Goal: Task Accomplishment & Management: Use online tool/utility

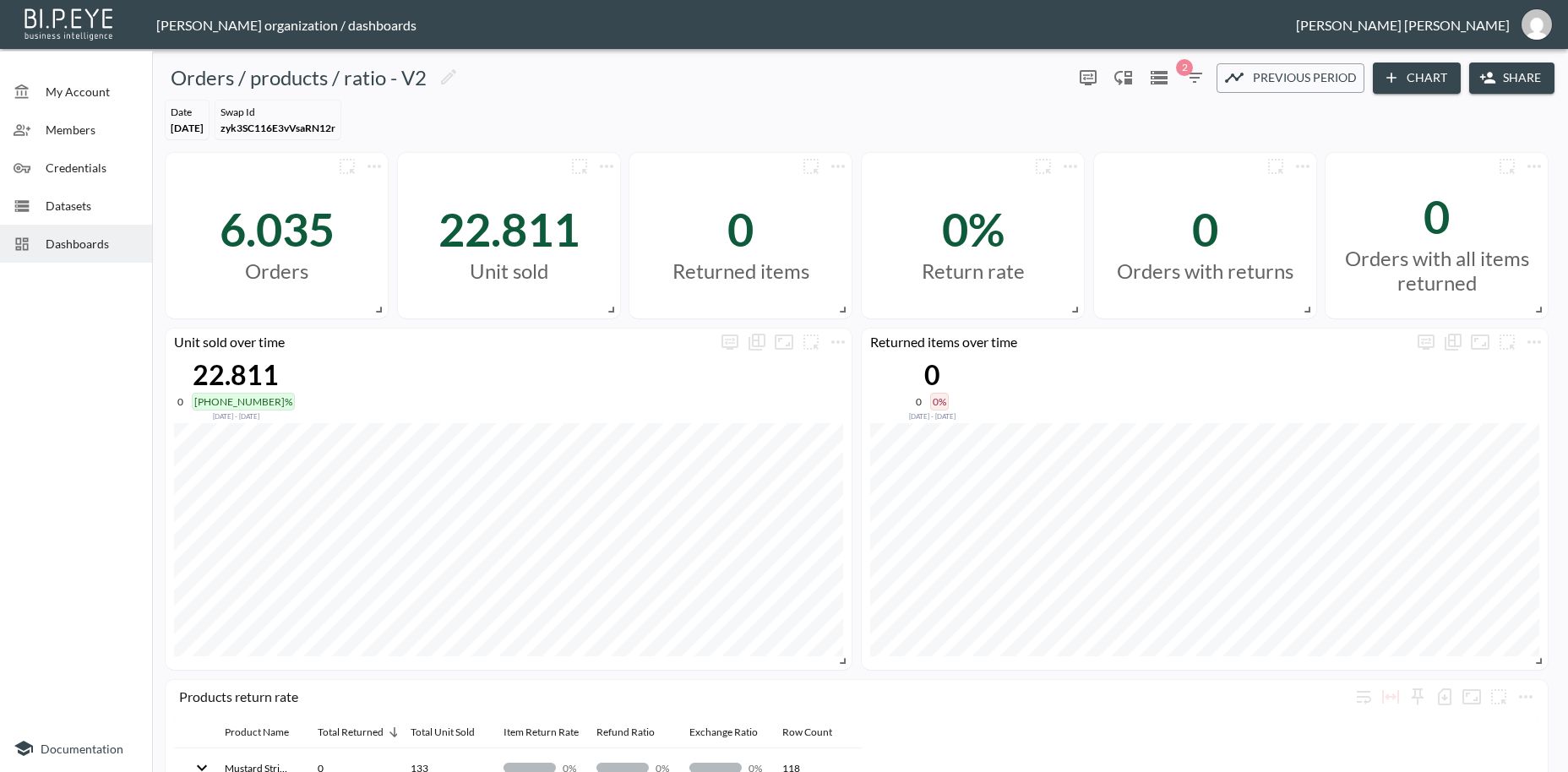
click at [63, 243] on span "Dashboards" at bounding box center [92, 244] width 93 height 18
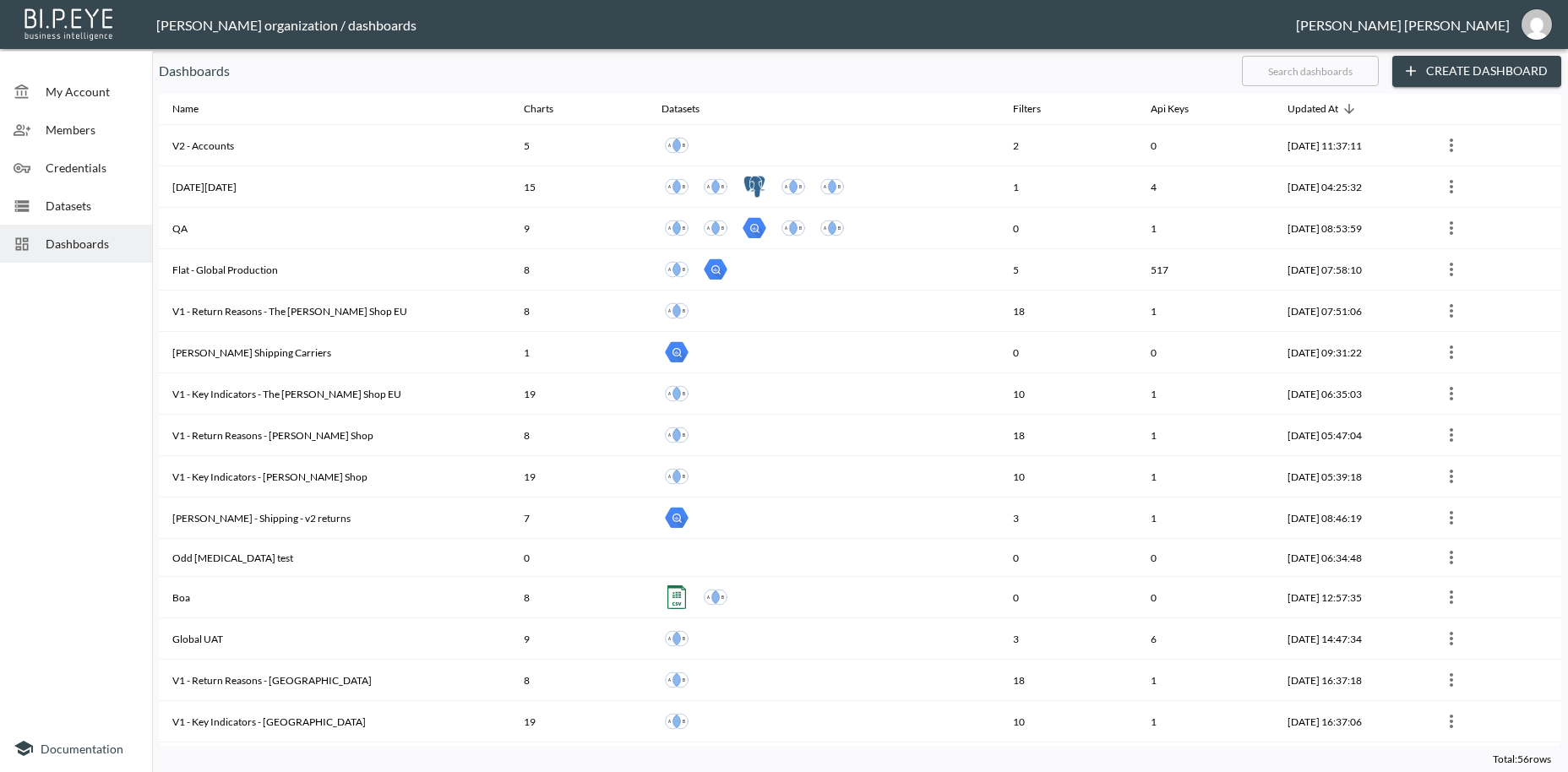
click at [1278, 72] on input "text" at bounding box center [1310, 71] width 137 height 42
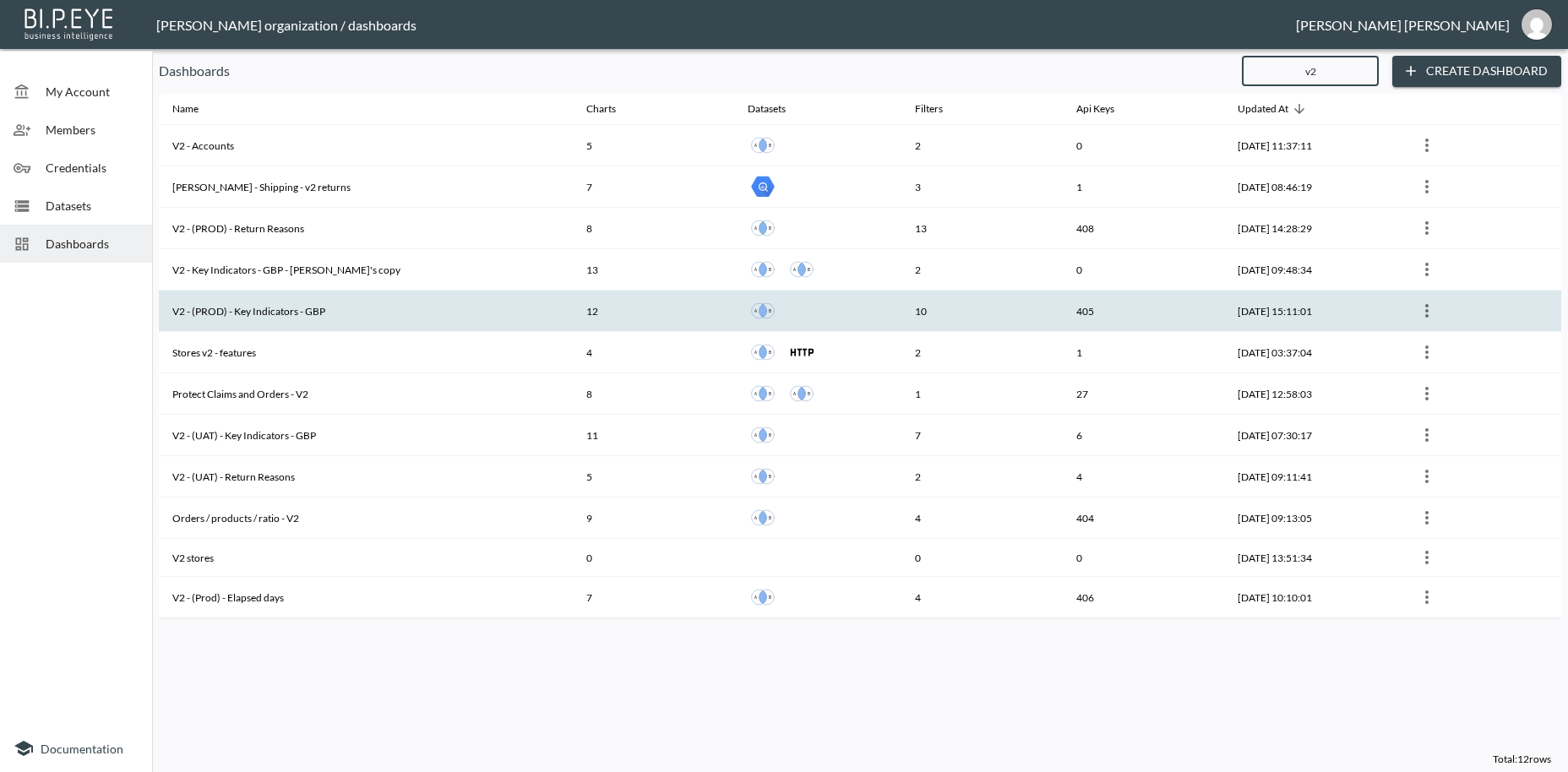
type input "v2"
click at [272, 313] on th "V2 - (PROD) - Key Indicators - GBP" at bounding box center [365, 311] width 414 height 41
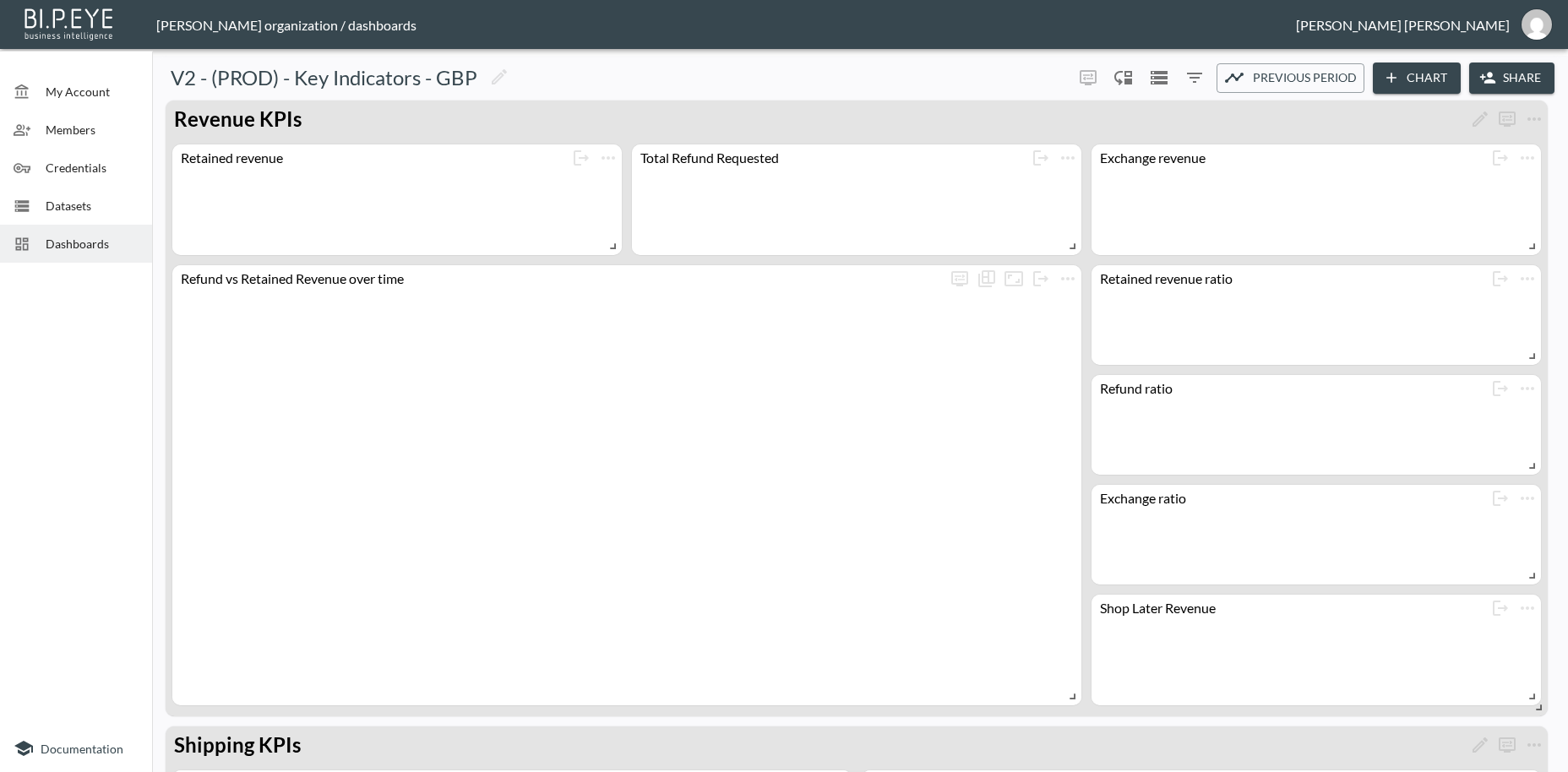
click at [1536, 76] on button "Share" at bounding box center [1512, 79] width 86 height 32
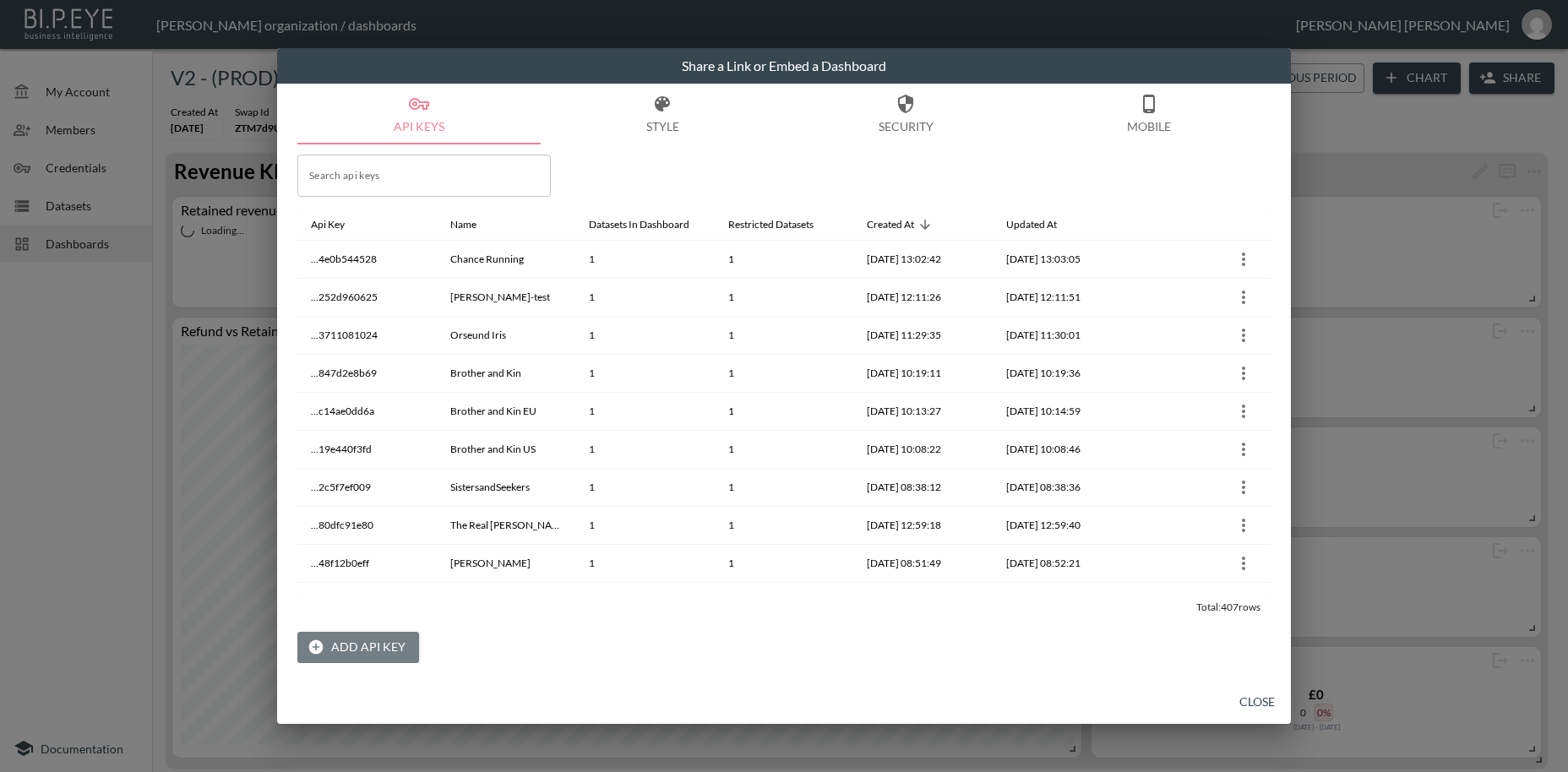
click at [376, 641] on button "Add API Key" at bounding box center [358, 648] width 122 height 32
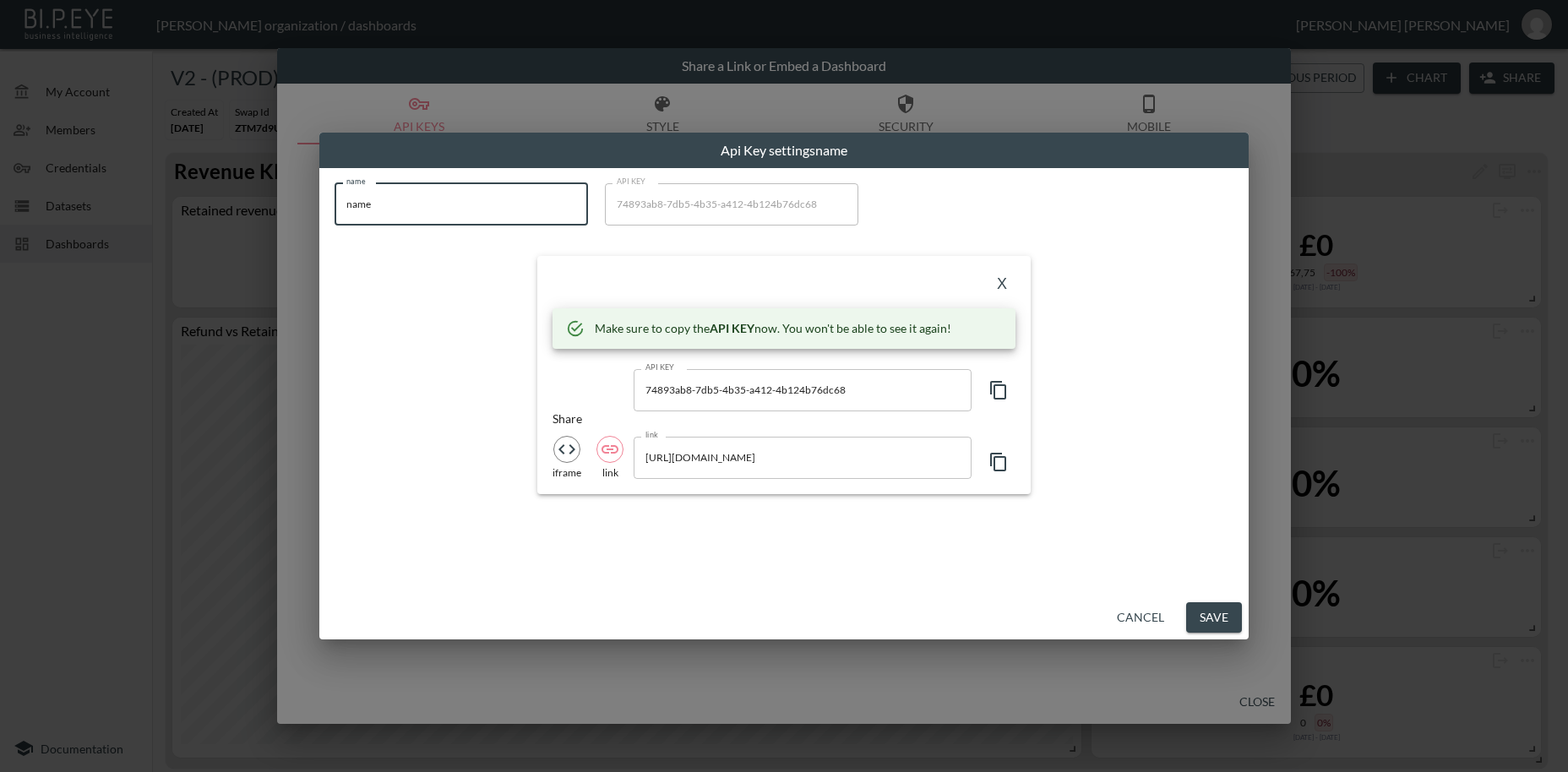
drag, startPoint x: 394, startPoint y: 201, endPoint x: 247, endPoint y: 186, distance: 147.8
click at [335, 186] on input "name" at bounding box center [461, 204] width 253 height 42
paste input "mretest"
type input "mretest"
click at [1002, 389] on icon "button" at bounding box center [998, 390] width 21 height 21
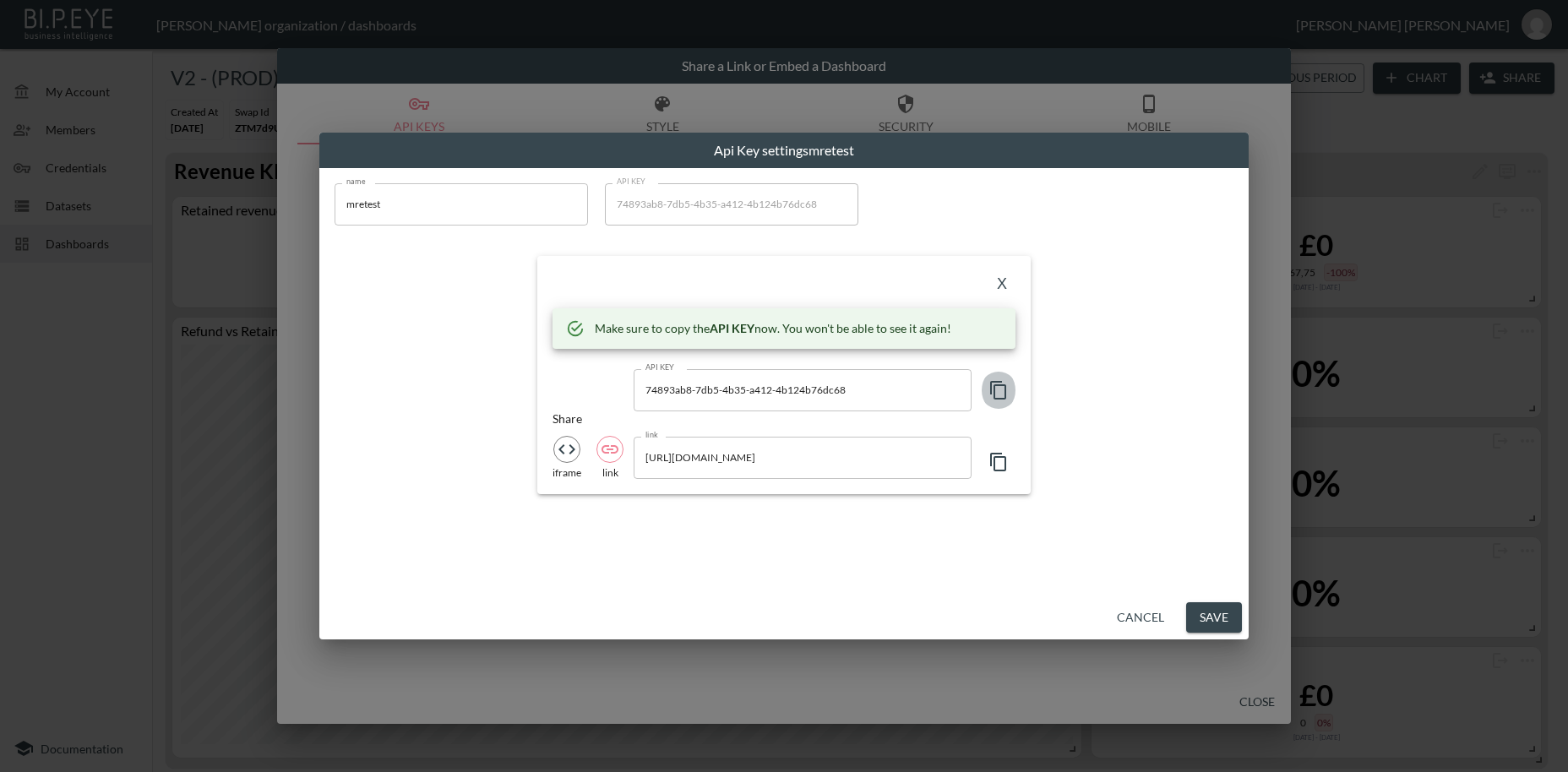
click at [1002, 389] on icon "button" at bounding box center [998, 390] width 21 height 21
click at [1003, 286] on button "X" at bounding box center [1001, 285] width 27 height 27
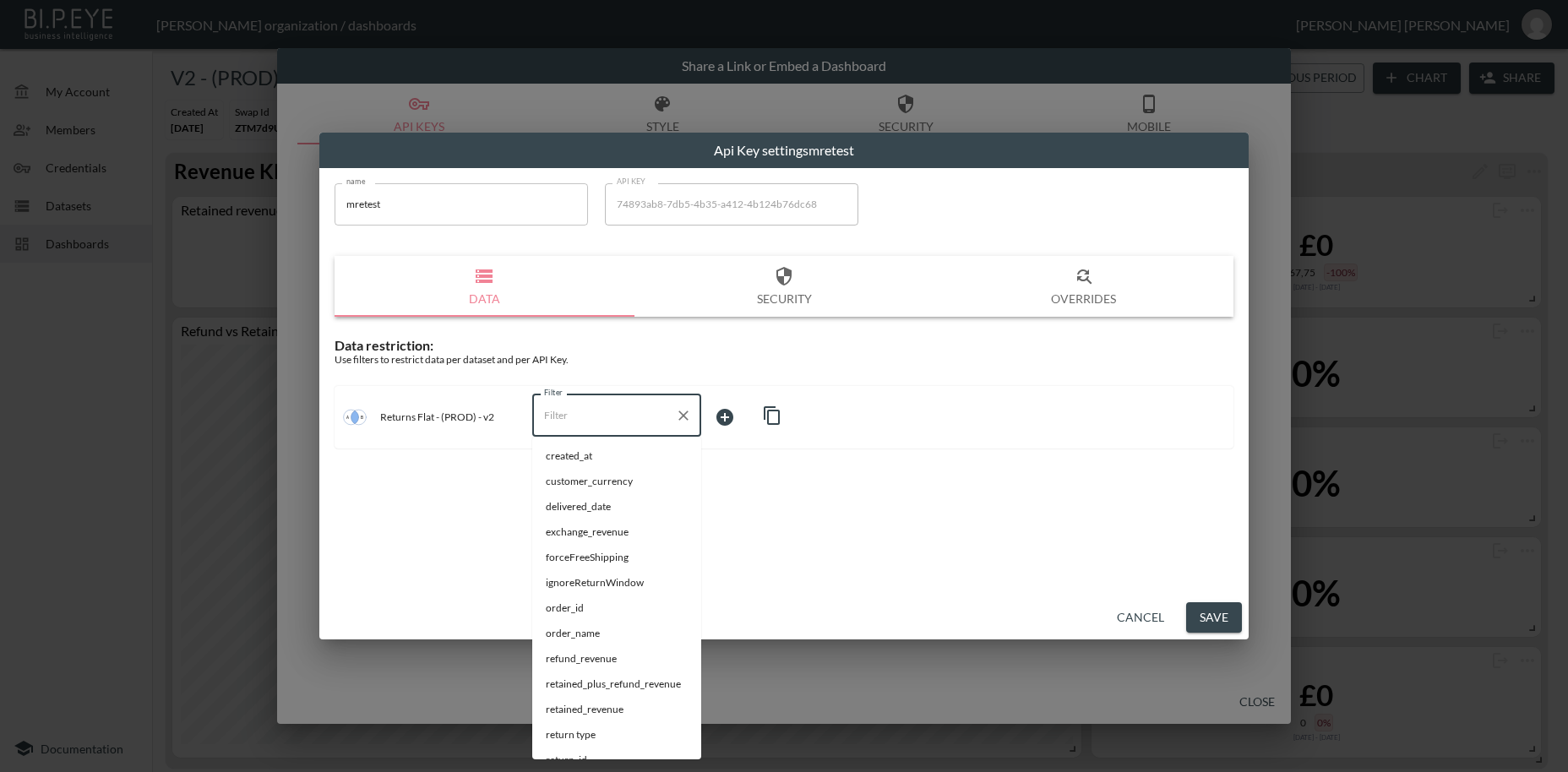
click at [562, 425] on input "Filter" at bounding box center [603, 416] width 128 height 27
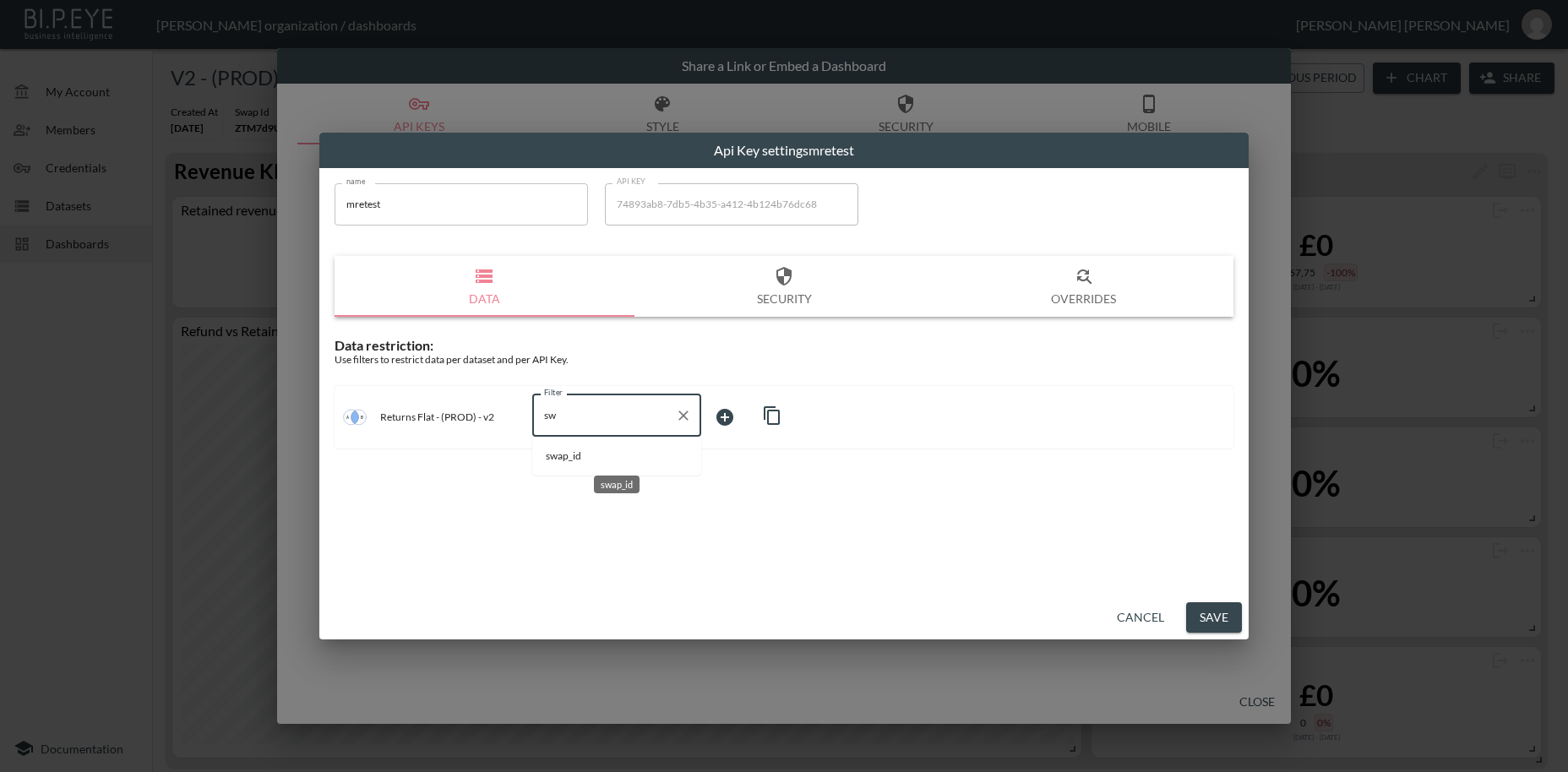
click at [563, 459] on span "swap_id" at bounding box center [616, 456] width 142 height 15
type input "swap_id"
click at [725, 411] on body "BI.P.EYE, Interactive Analytics Dashboards - app [PERSON_NAME] organization / d…" at bounding box center [784, 386] width 1568 height 772
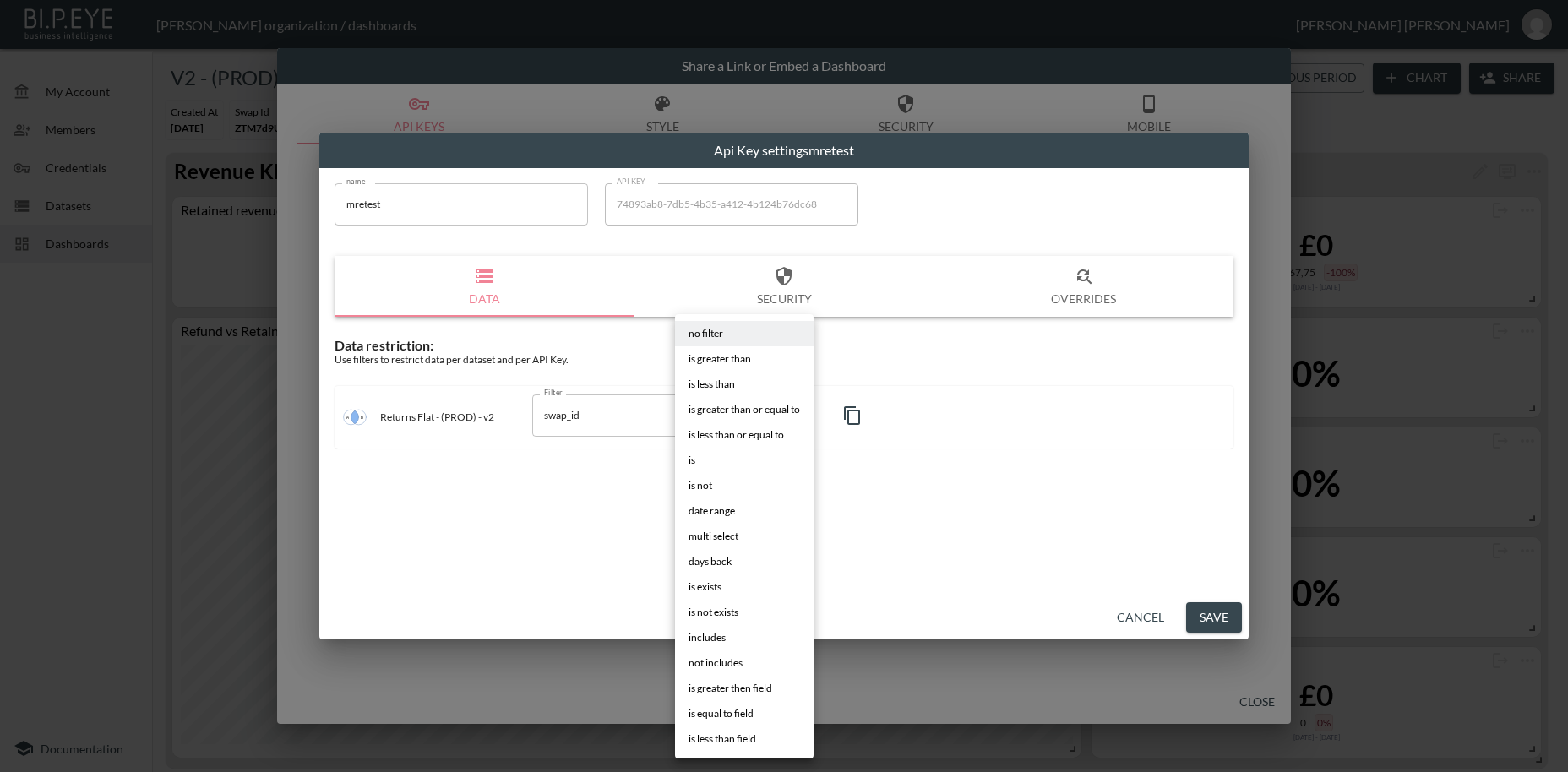
click at [695, 461] on span "is" at bounding box center [691, 460] width 7 height 15
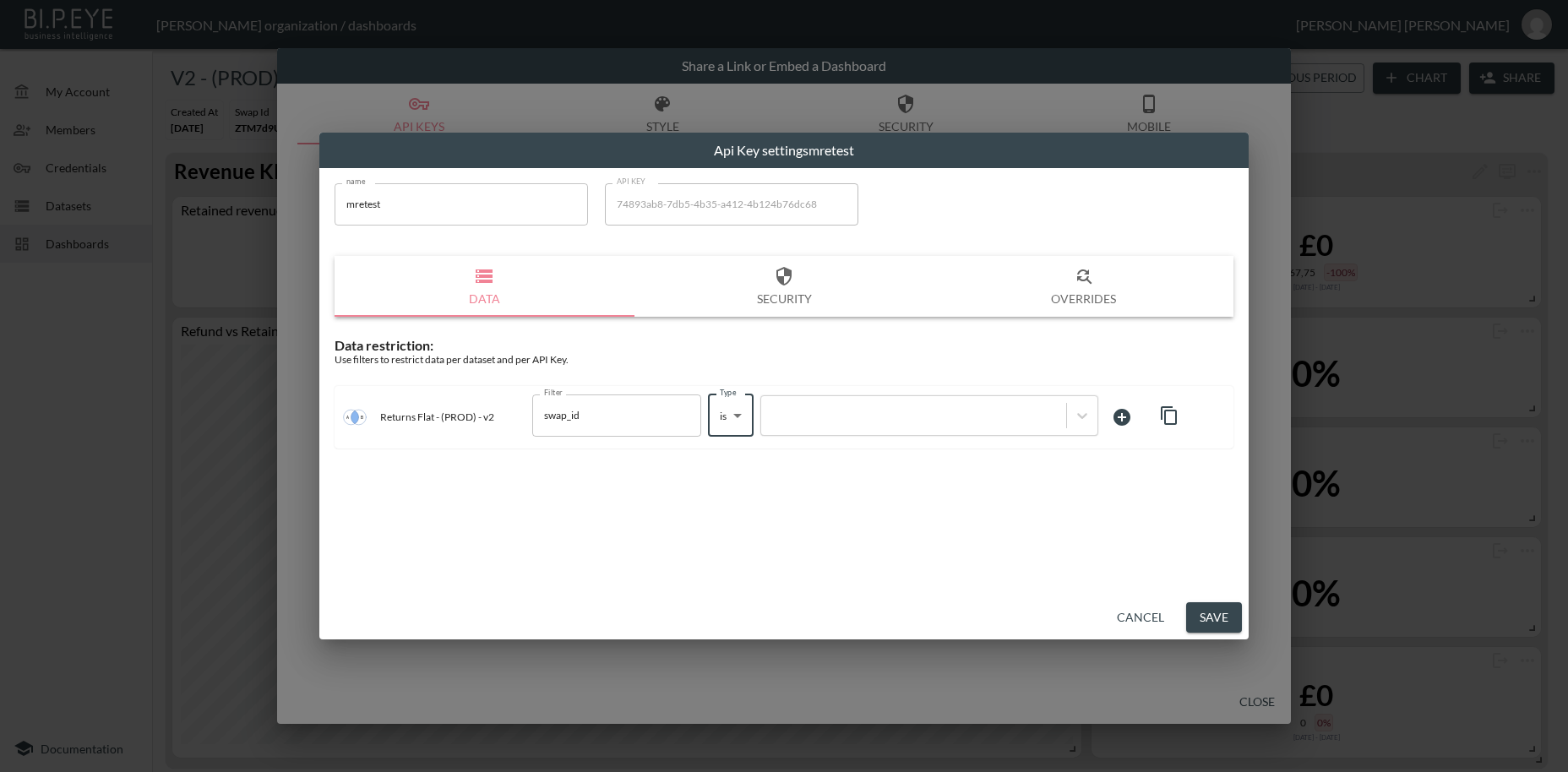
type input "is"
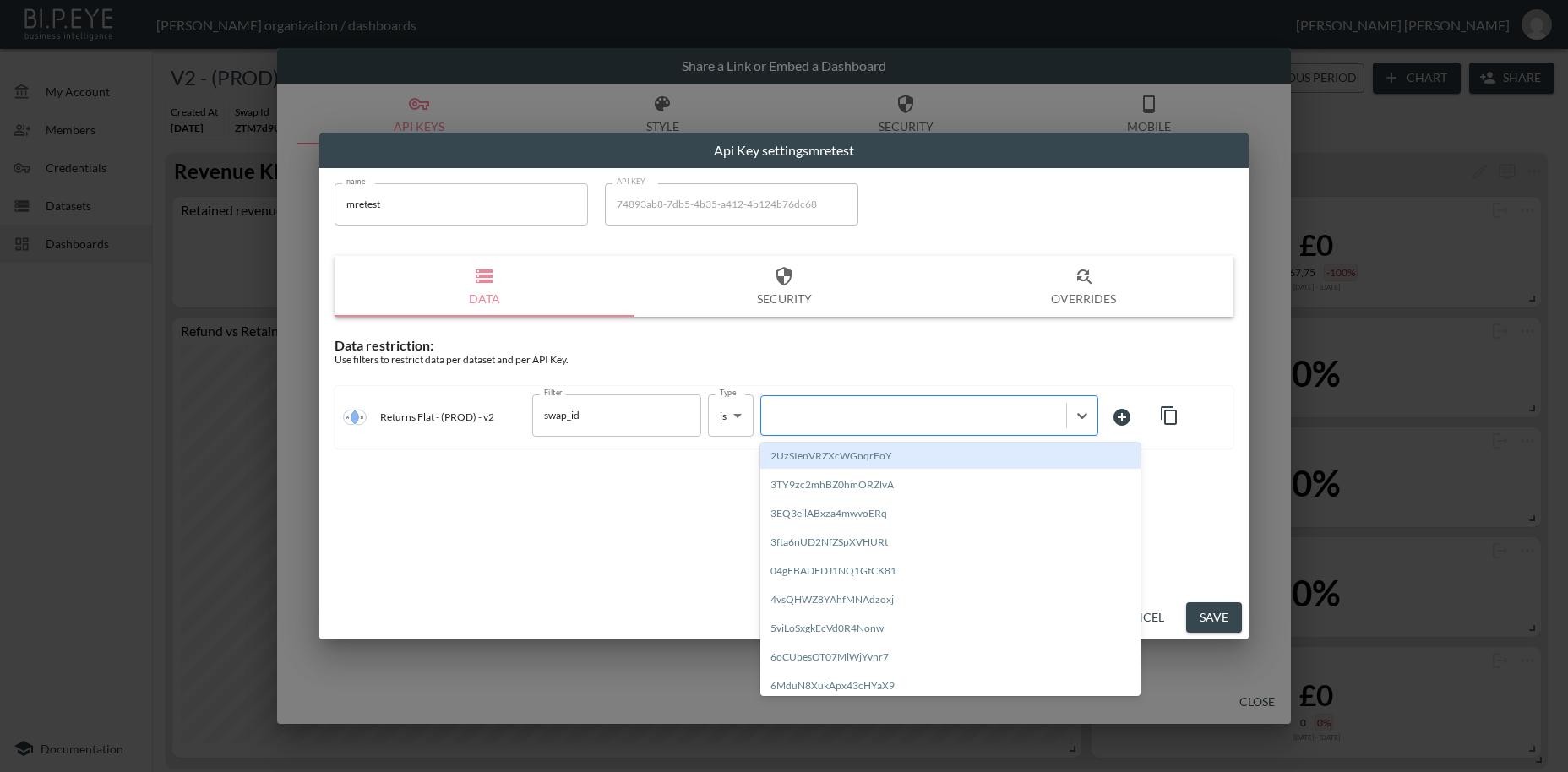
click at [786, 415] on div at bounding box center [913, 416] width 288 height 16
paste input "AMPKlA5EdCux8P2slCQ6"
type input "AMPKlA5EdCux8P2slCQ6"
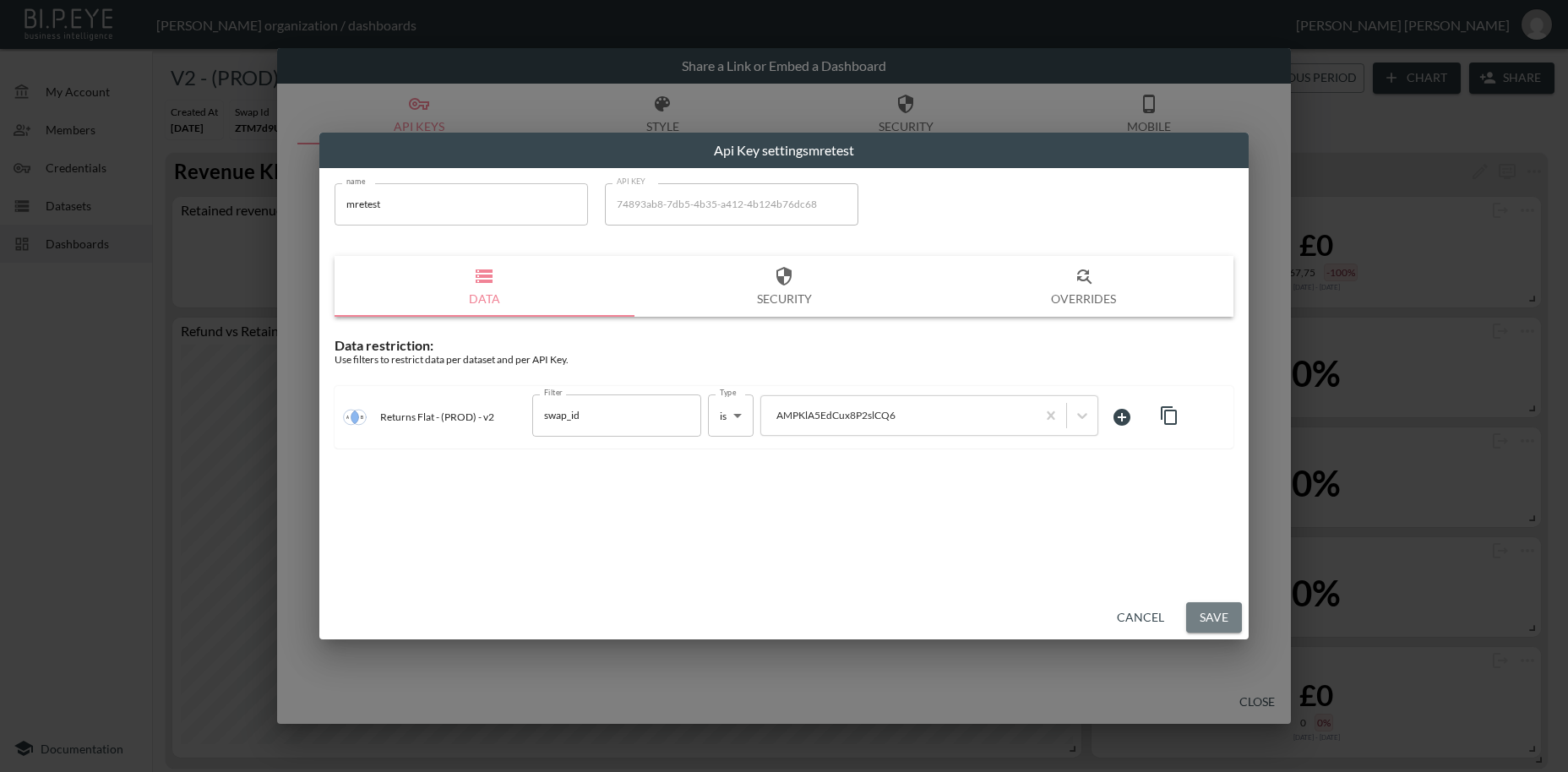
click at [1220, 616] on button "Save" at bounding box center [1214, 618] width 56 height 32
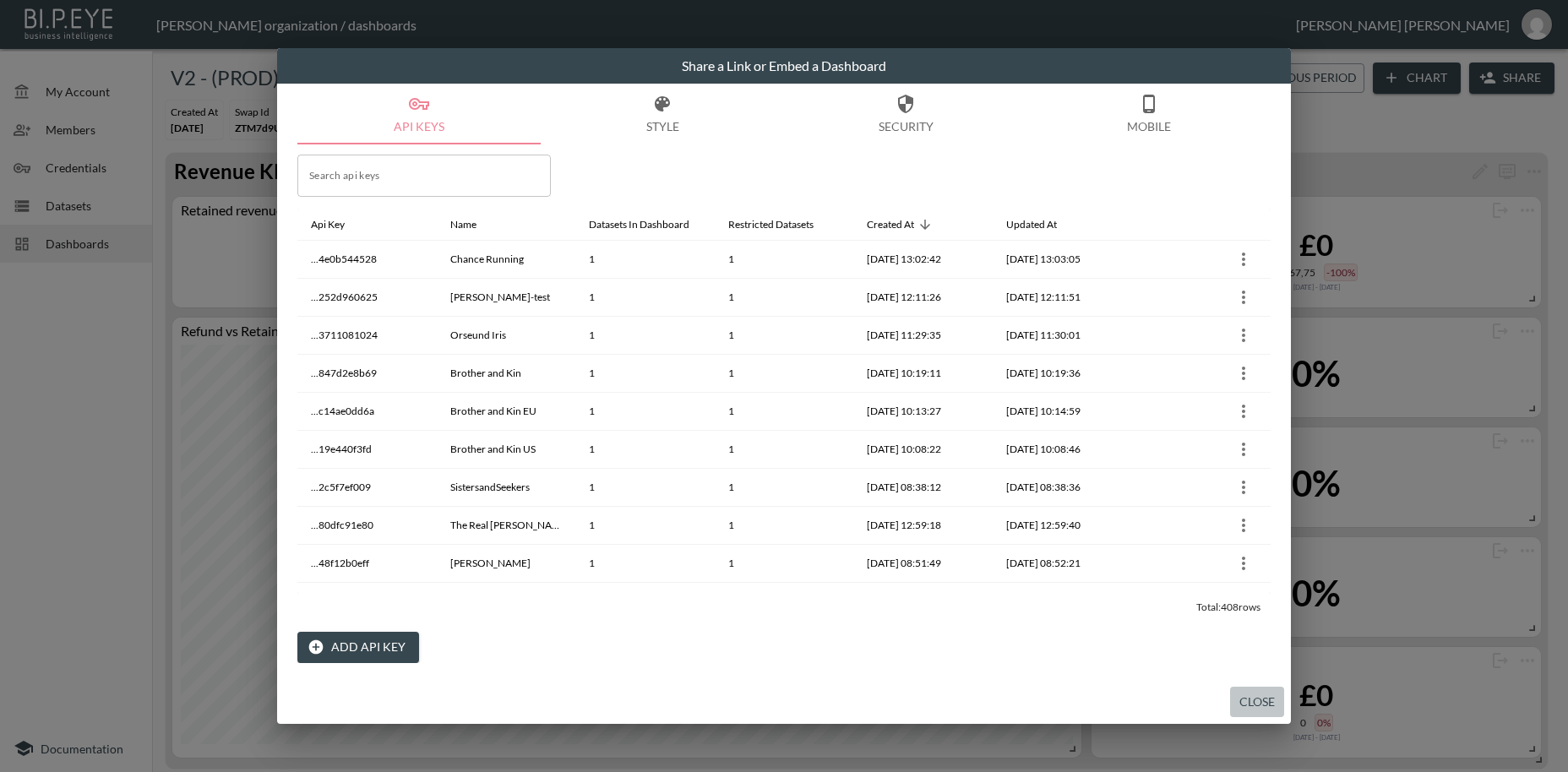
click at [1273, 699] on button "Close" at bounding box center [1257, 703] width 54 height 32
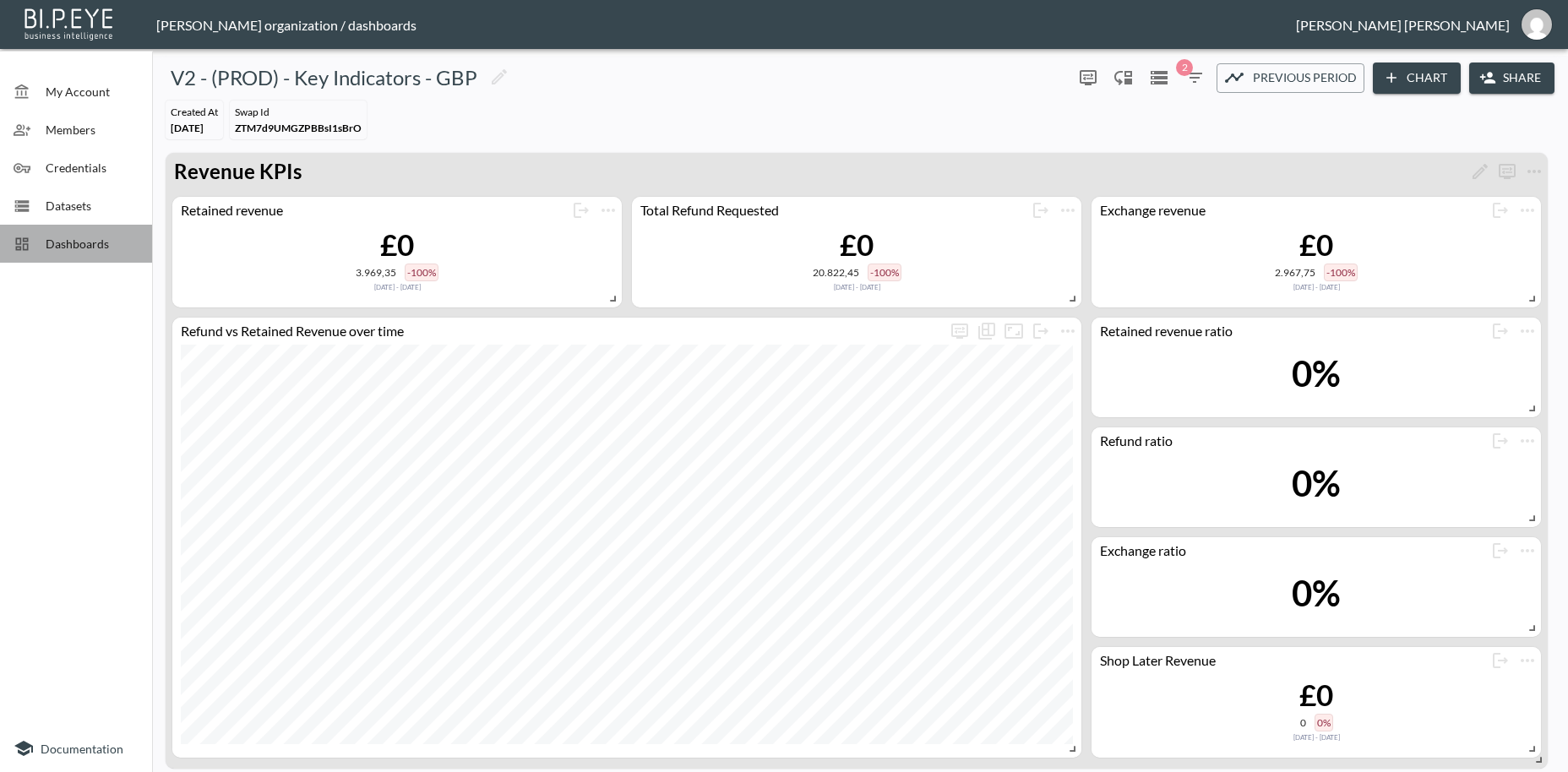
click at [74, 241] on span "Dashboards" at bounding box center [92, 244] width 93 height 18
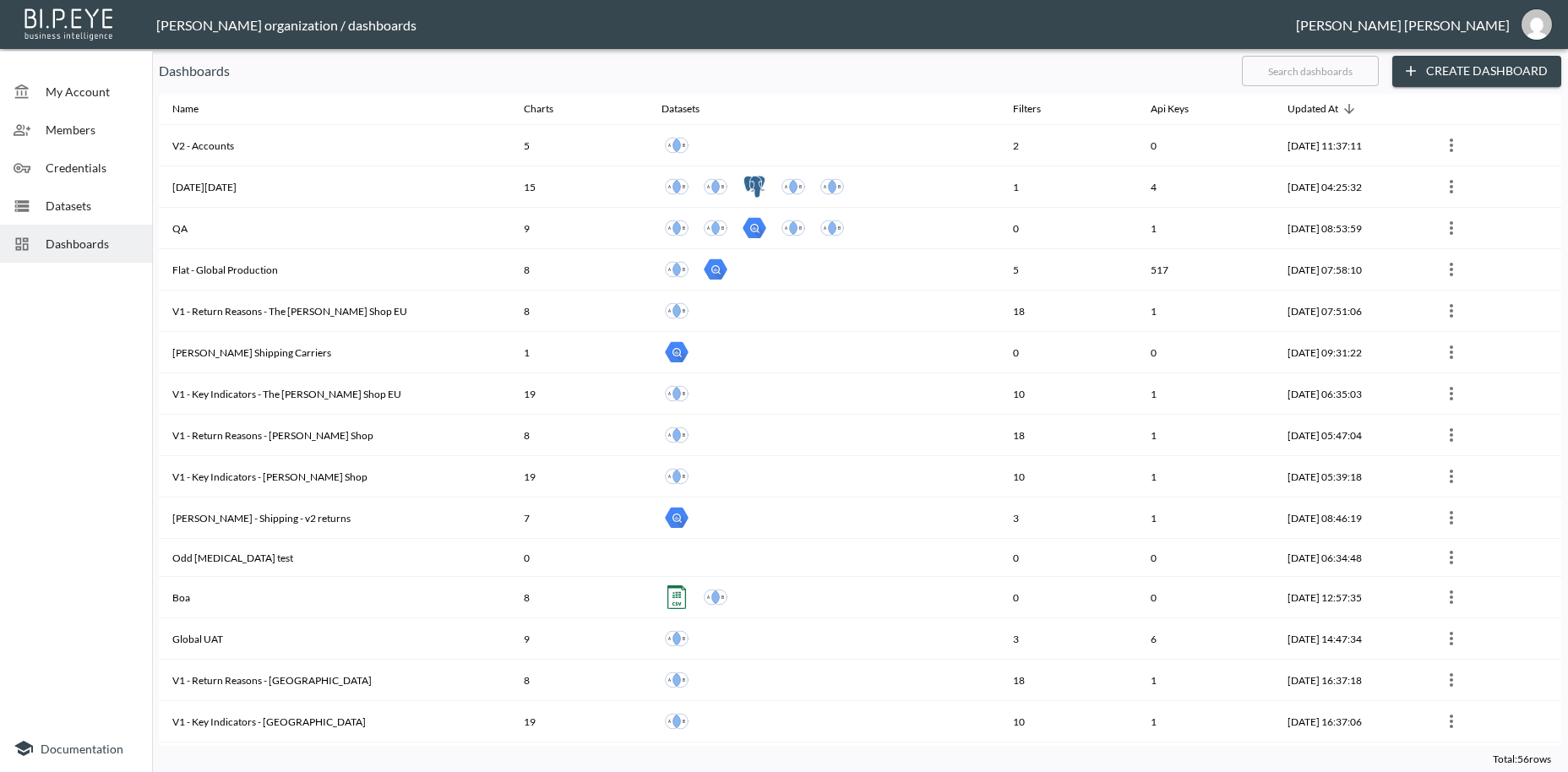
click at [1283, 72] on input "text" at bounding box center [1310, 71] width 137 height 42
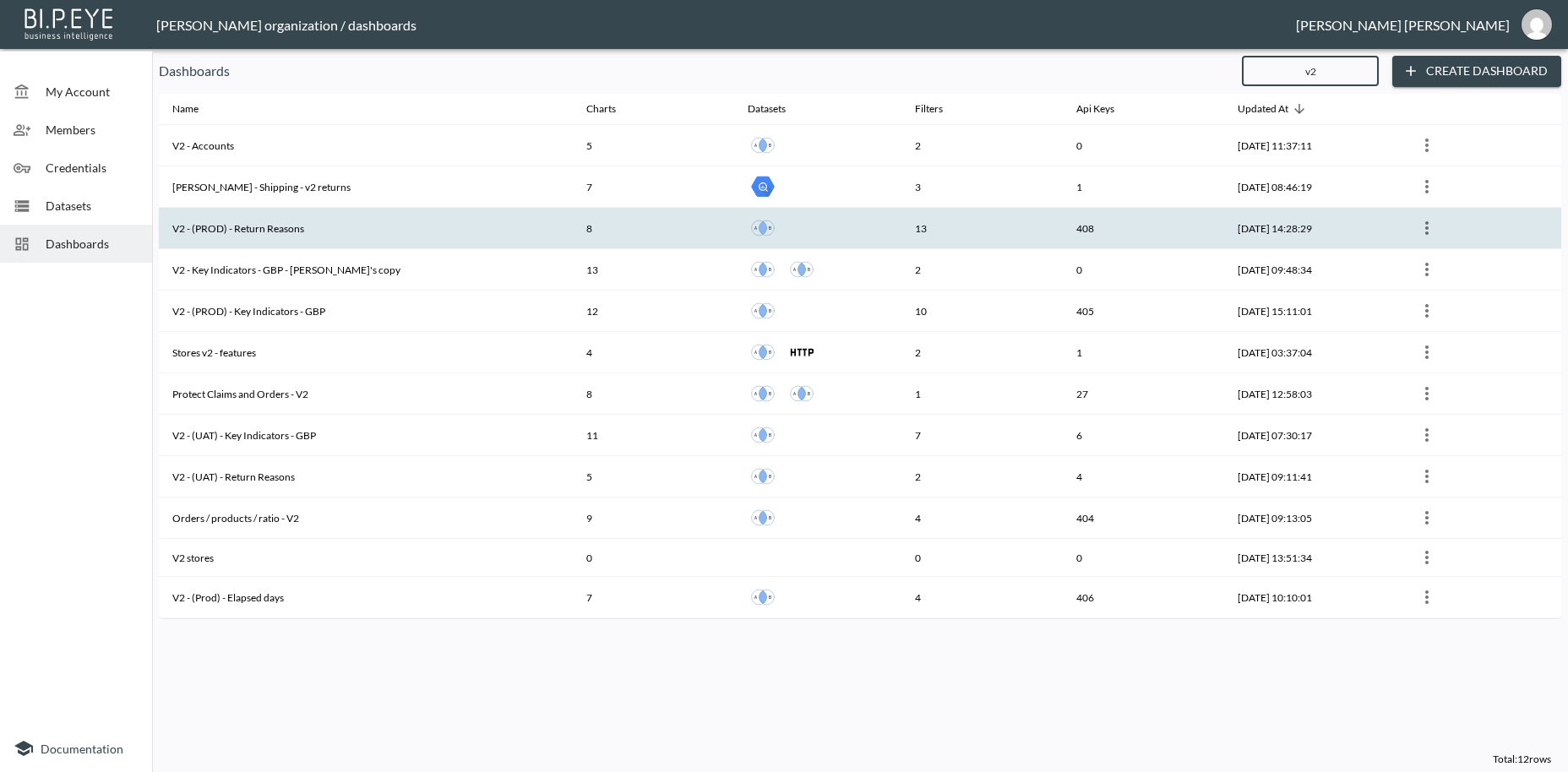
type input "v2"
click at [247, 233] on th "V2 - (PROD) - Return Reasons" at bounding box center [365, 228] width 414 height 41
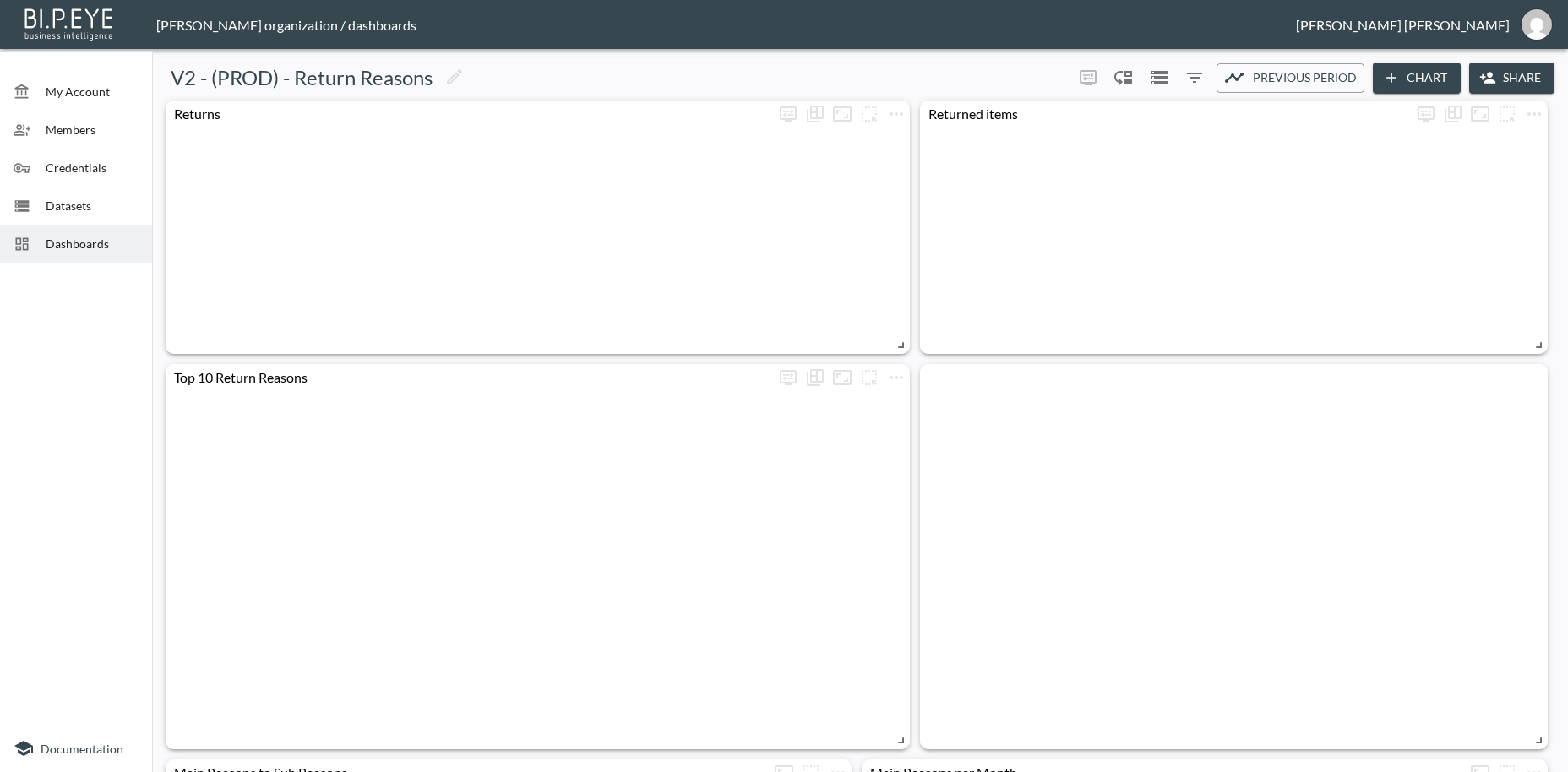
click at [1534, 79] on button "Share" at bounding box center [1512, 79] width 86 height 32
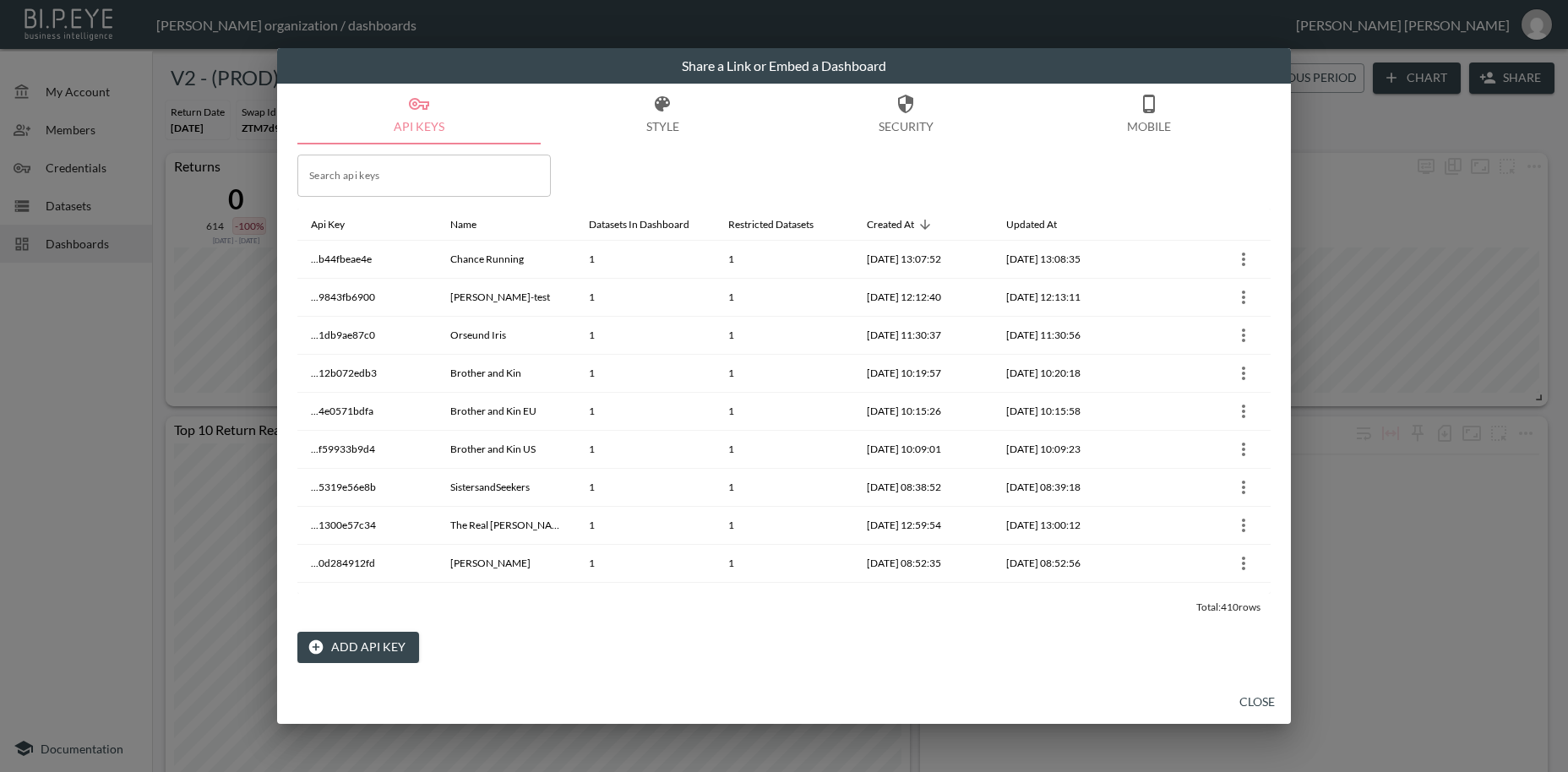
click at [371, 646] on button "Add API Key" at bounding box center [358, 648] width 122 height 32
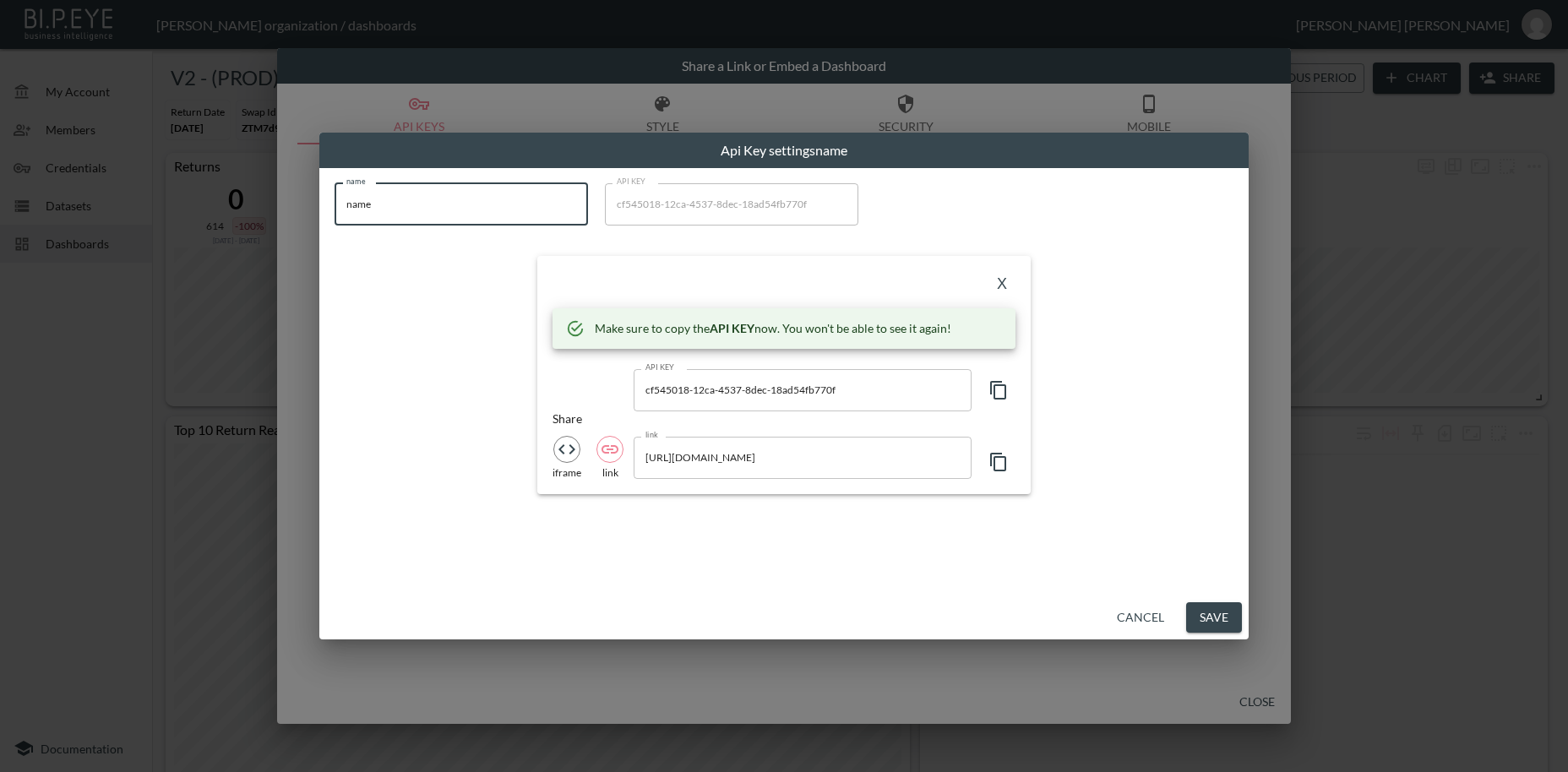
drag, startPoint x: 408, startPoint y: 206, endPoint x: 207, endPoint y: 193, distance: 201.4
click at [335, 193] on input "name" at bounding box center [461, 204] width 253 height 42
paste input "mretest"
type input "mretest"
click at [999, 389] on icon "button" at bounding box center [998, 390] width 21 height 21
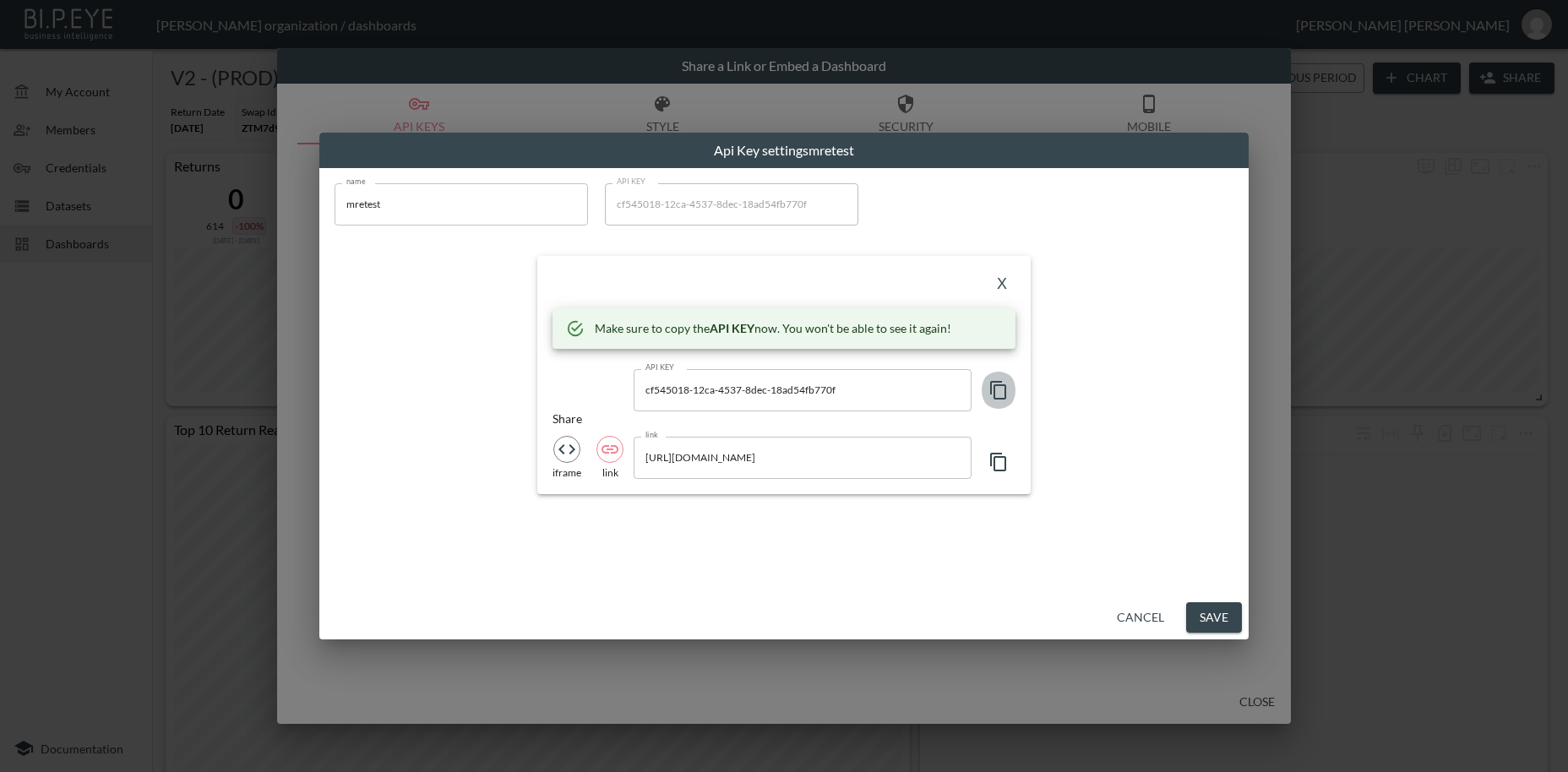
click at [999, 389] on icon "button" at bounding box center [998, 390] width 21 height 21
click at [1004, 288] on button "X" at bounding box center [1001, 285] width 27 height 27
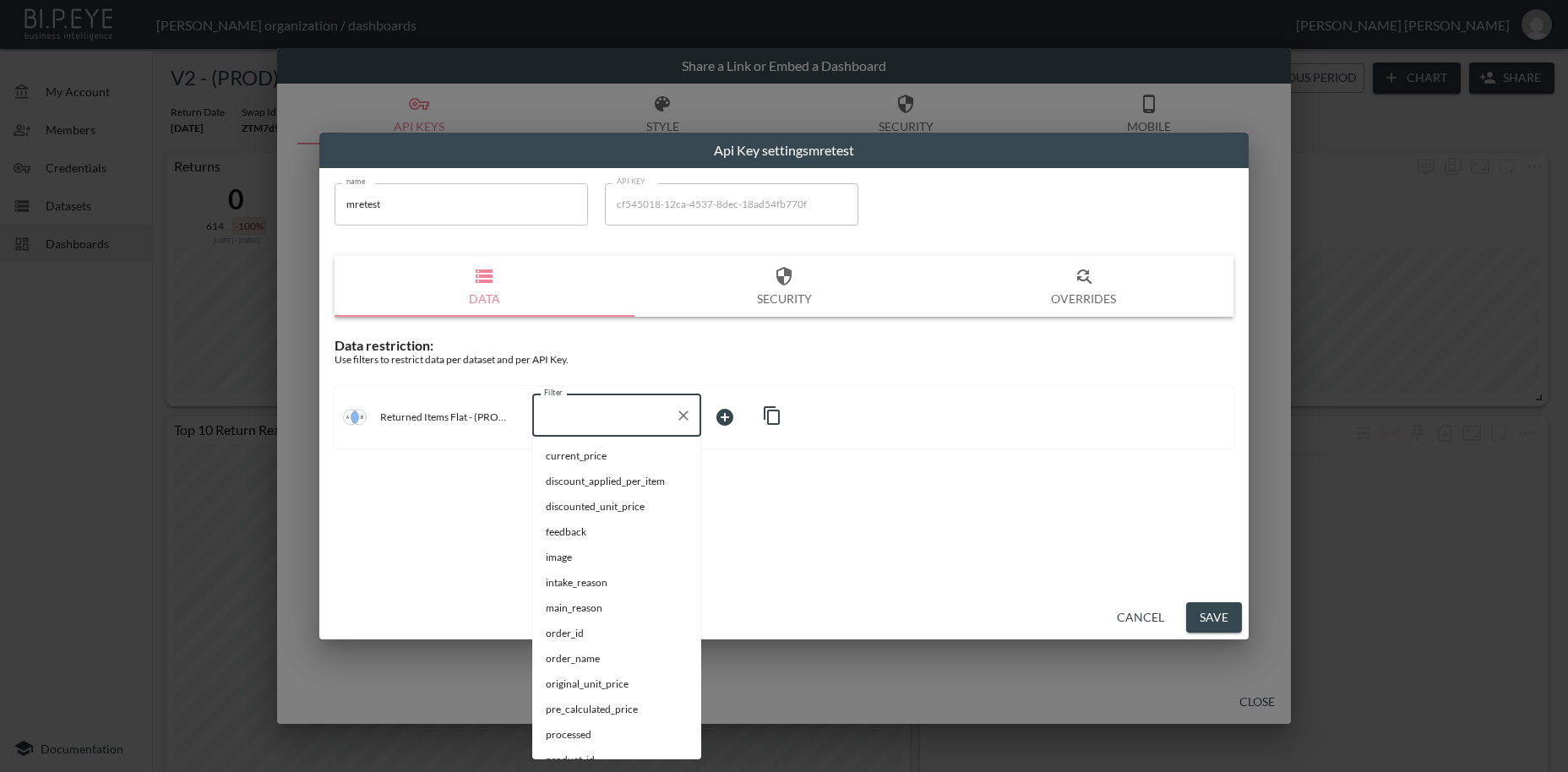
click at [577, 418] on input "Filter" at bounding box center [603, 416] width 128 height 27
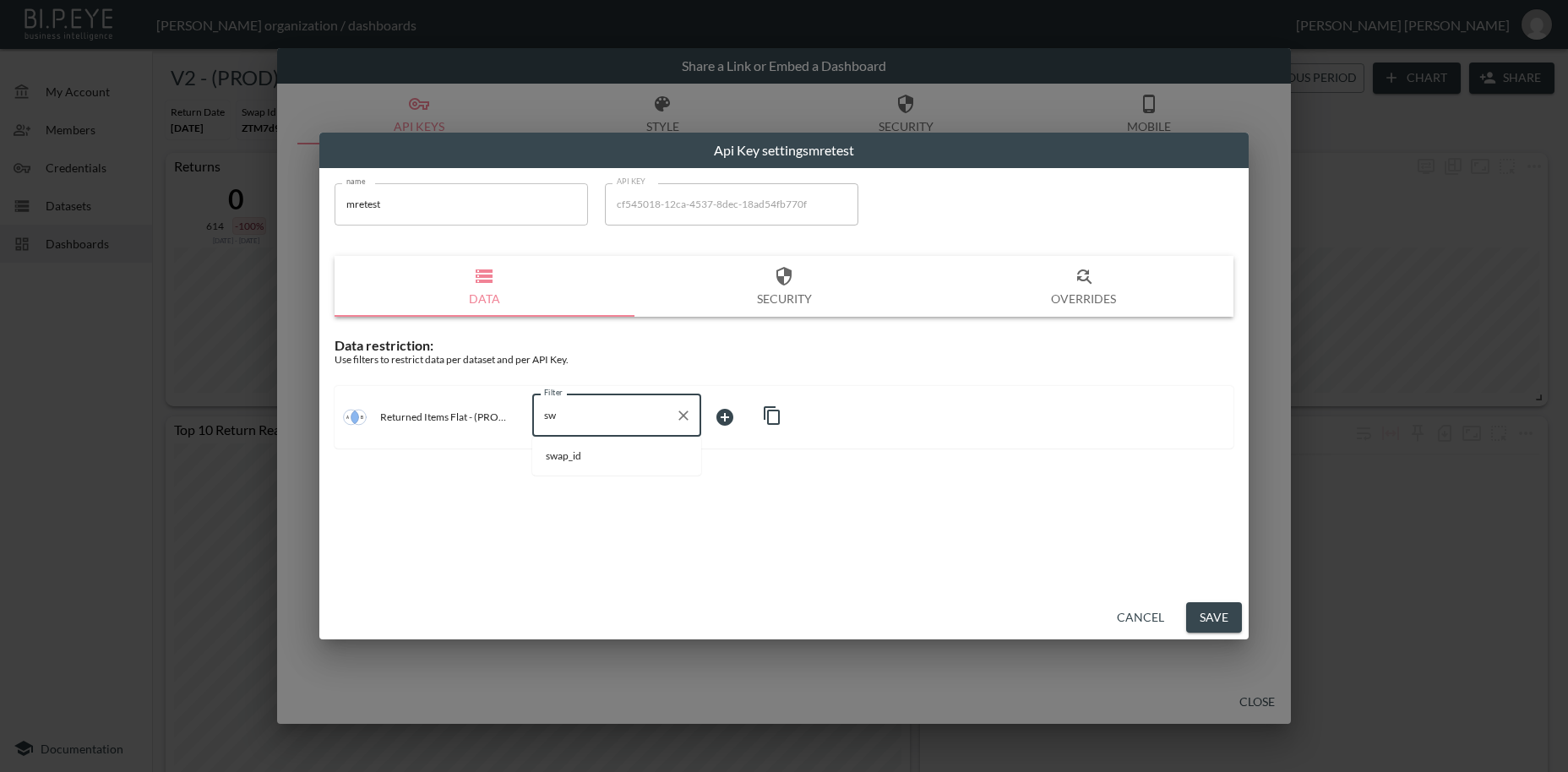
click at [589, 462] on span "swap_id" at bounding box center [616, 456] width 142 height 15
type input "swap_id"
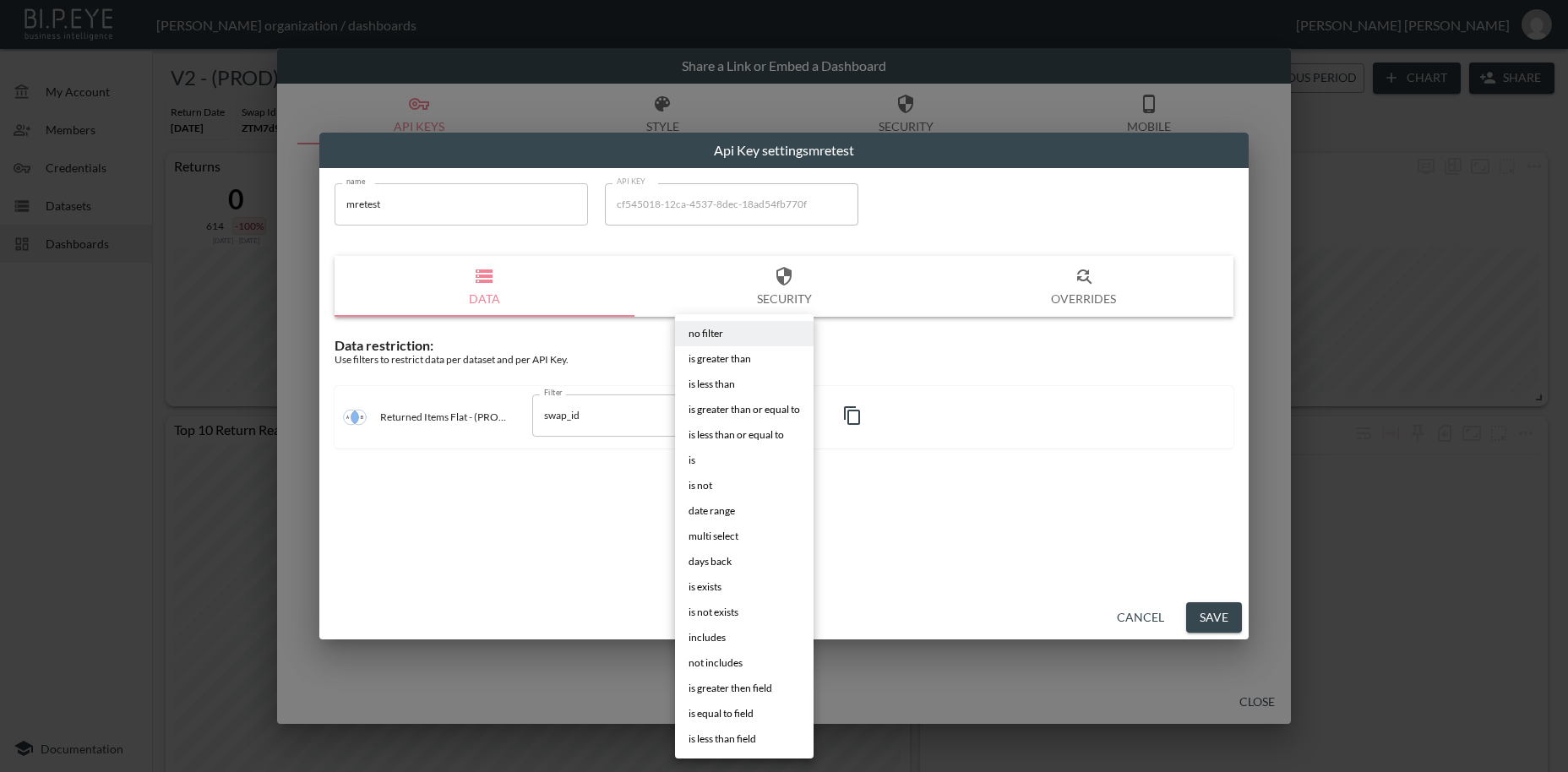
click at [727, 415] on body "BI.P.EYE, Interactive Analytics Dashboards - app [PERSON_NAME] organization / d…" at bounding box center [784, 386] width 1568 height 772
click at [700, 466] on li "is" at bounding box center [744, 461] width 139 height 26
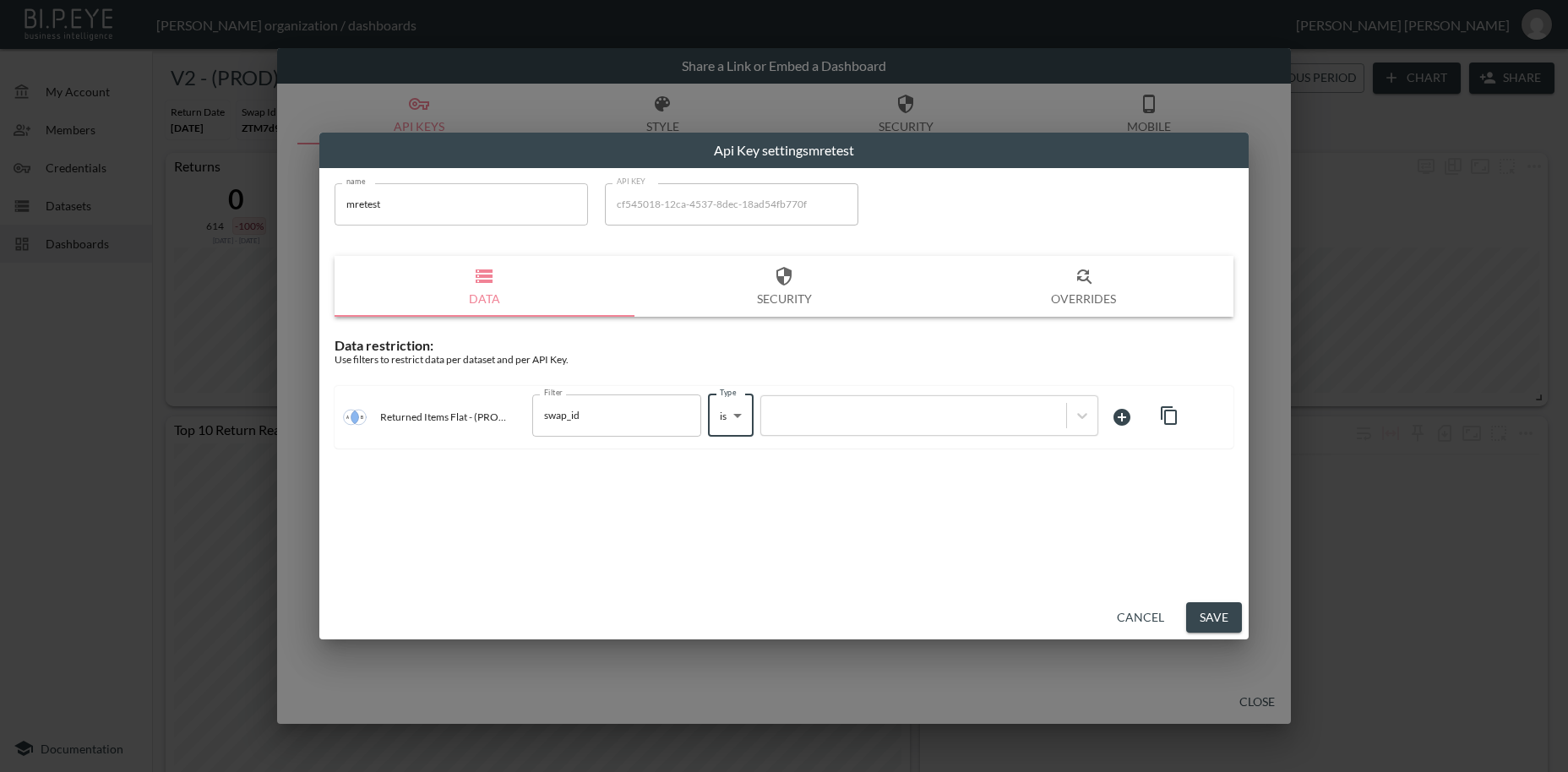
type input "is"
click at [820, 418] on div at bounding box center [913, 416] width 288 height 16
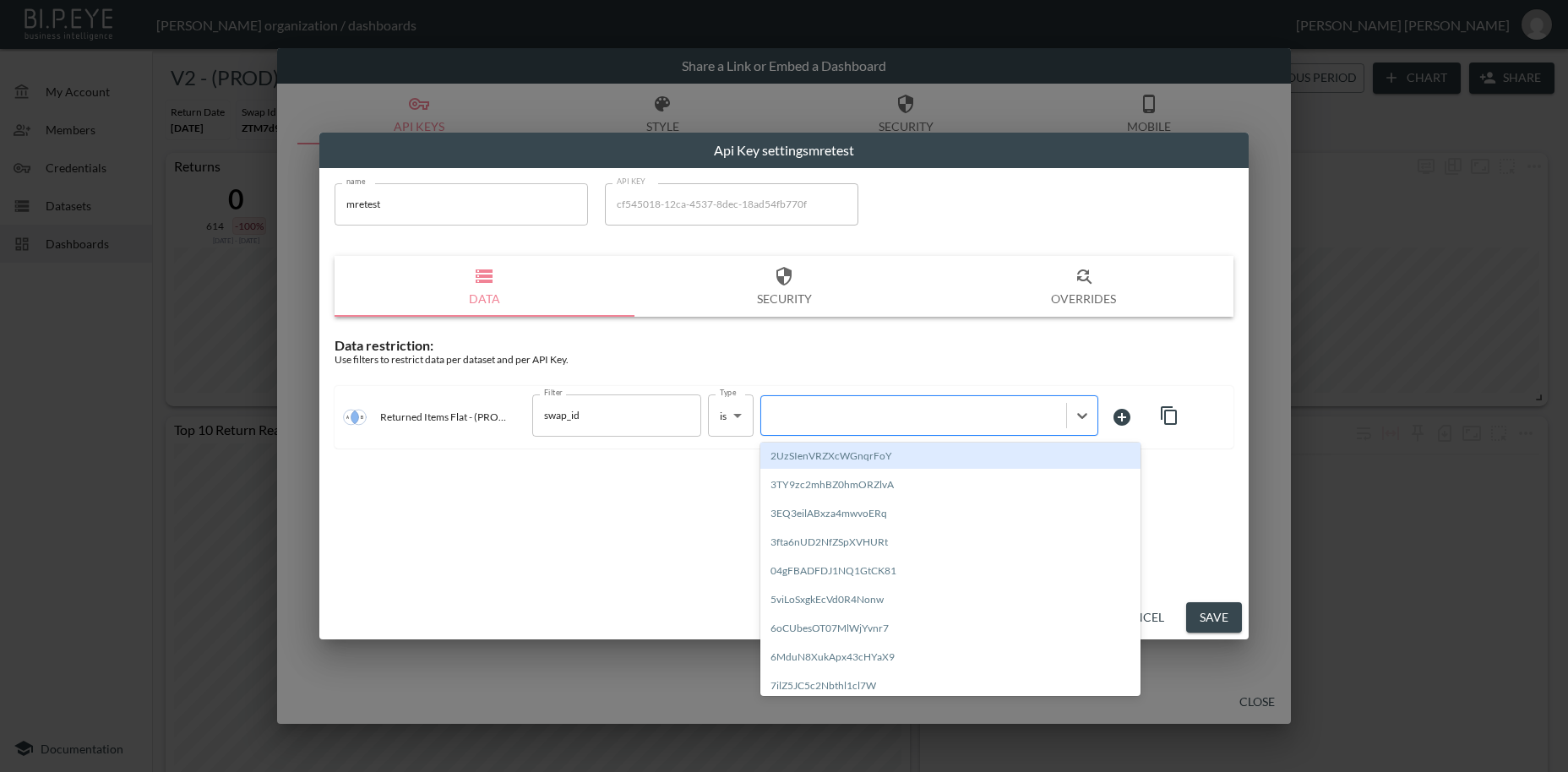
paste input "AMPKlA5EdCux8P2slCQ6"
type input "AMPKlA5EdCux8P2slCQ6"
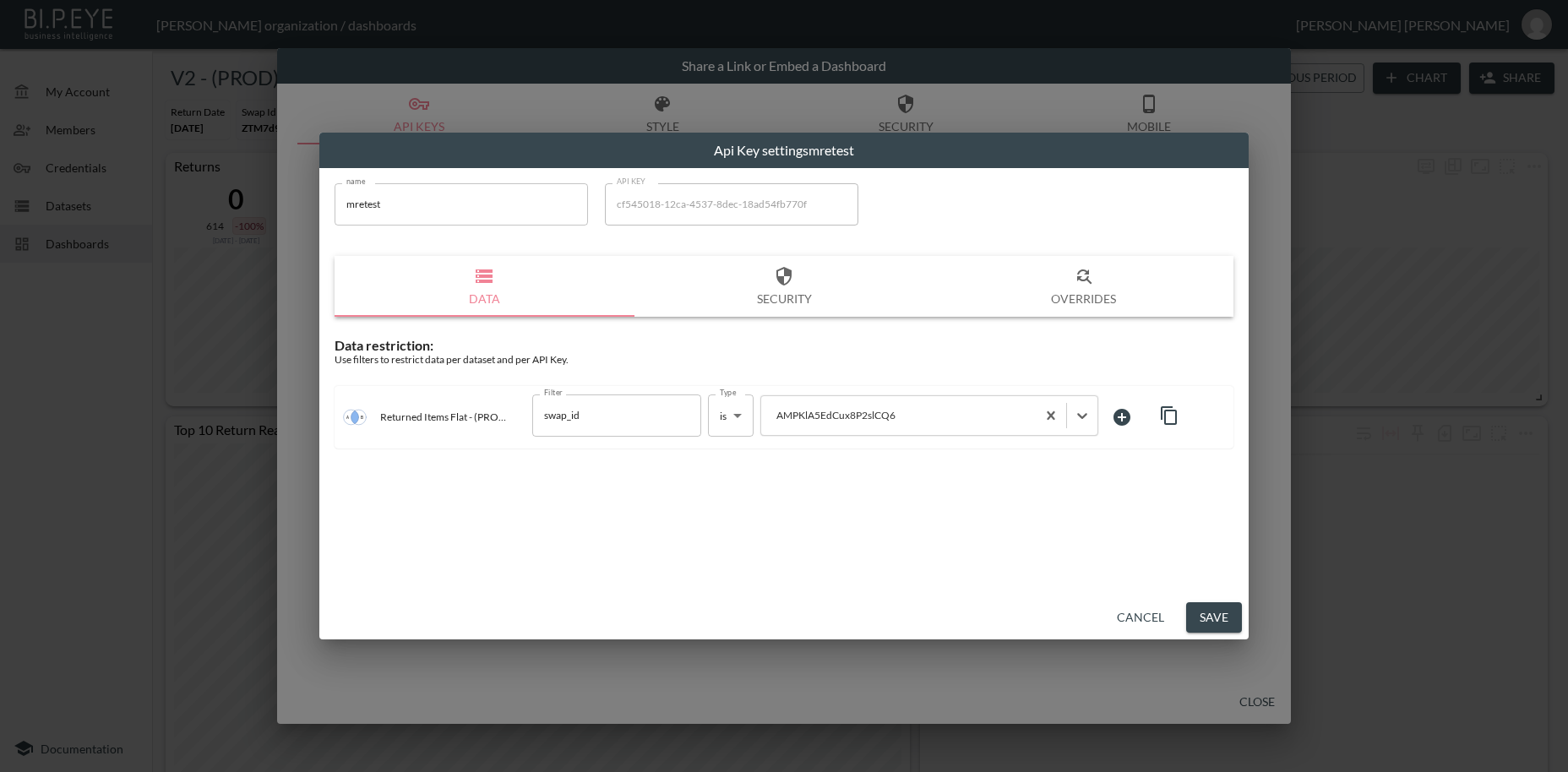
click at [1219, 618] on button "Save" at bounding box center [1214, 618] width 56 height 32
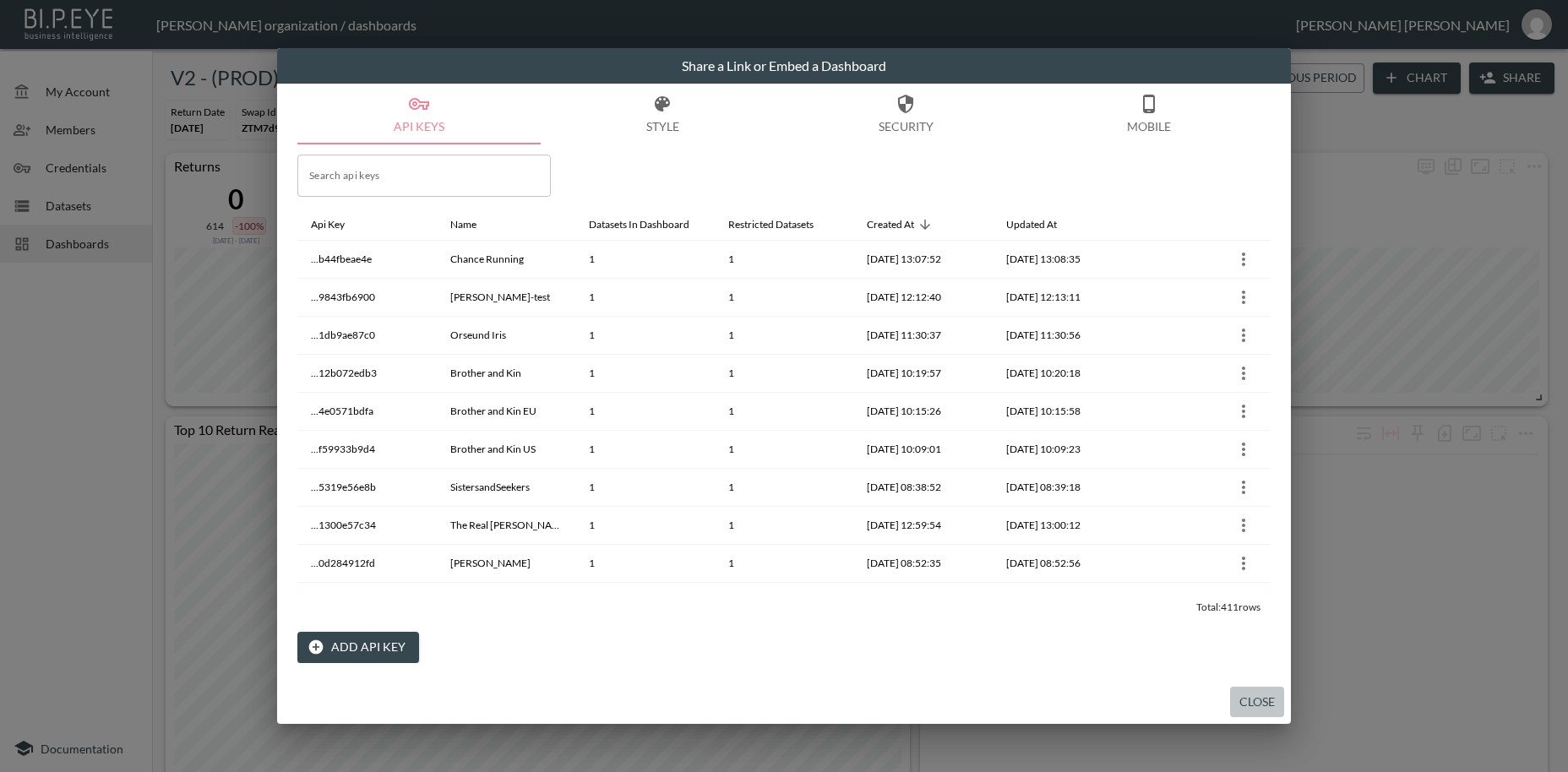
click at [1262, 704] on button "Close" at bounding box center [1257, 703] width 54 height 32
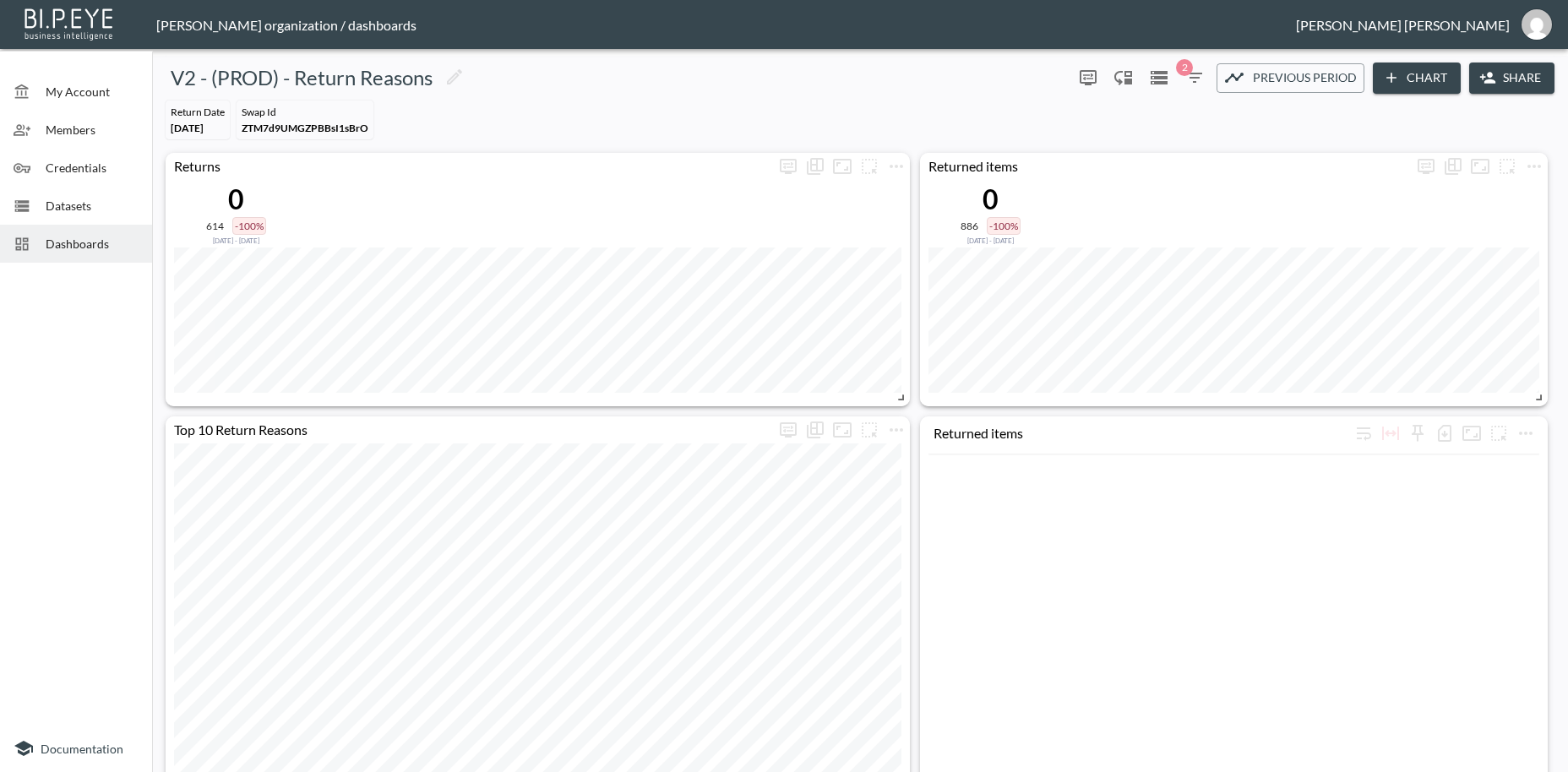
click at [76, 247] on span "Dashboards" at bounding box center [92, 244] width 93 height 18
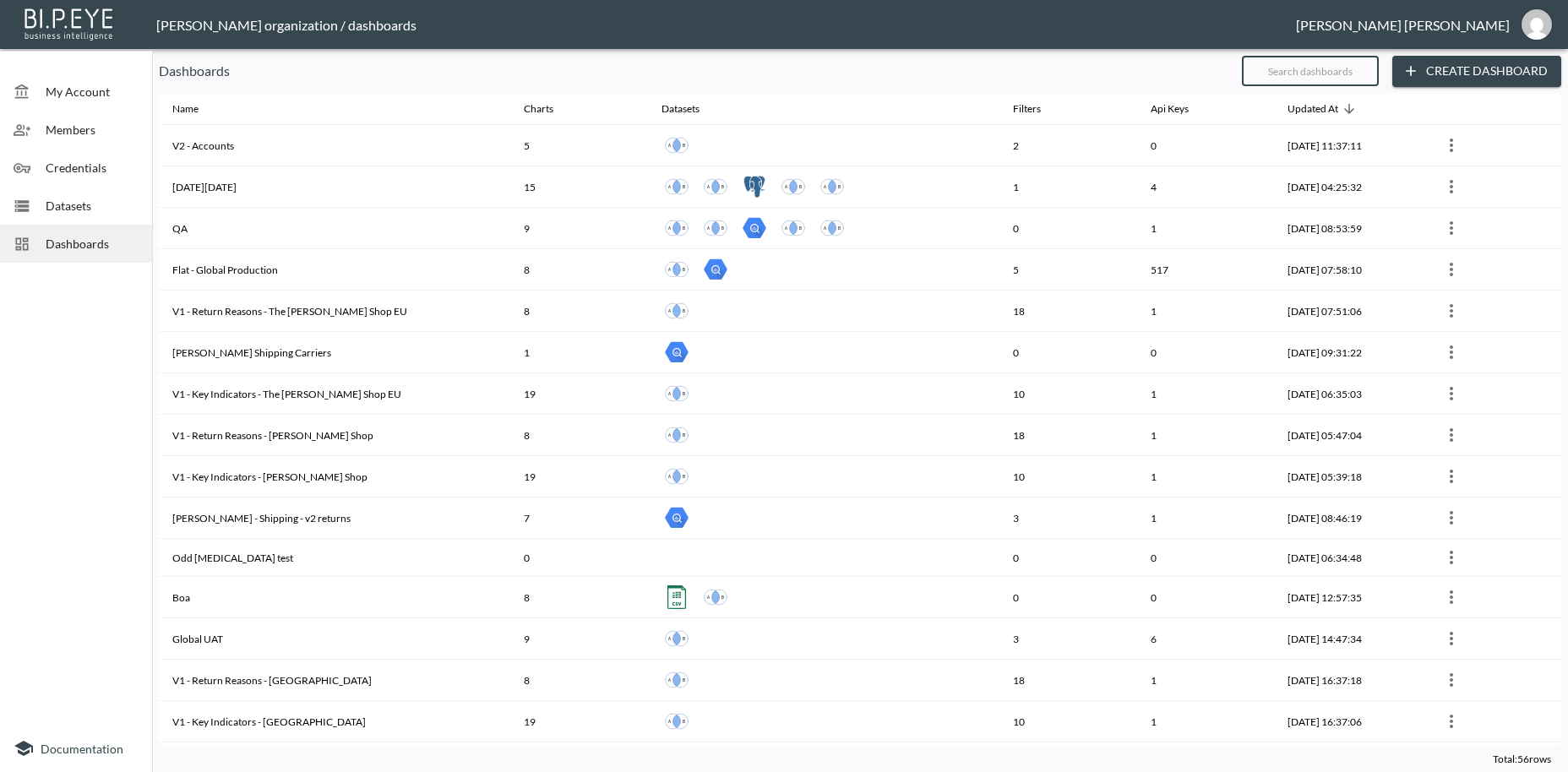
click at [1258, 69] on input "text" at bounding box center [1310, 71] width 137 height 42
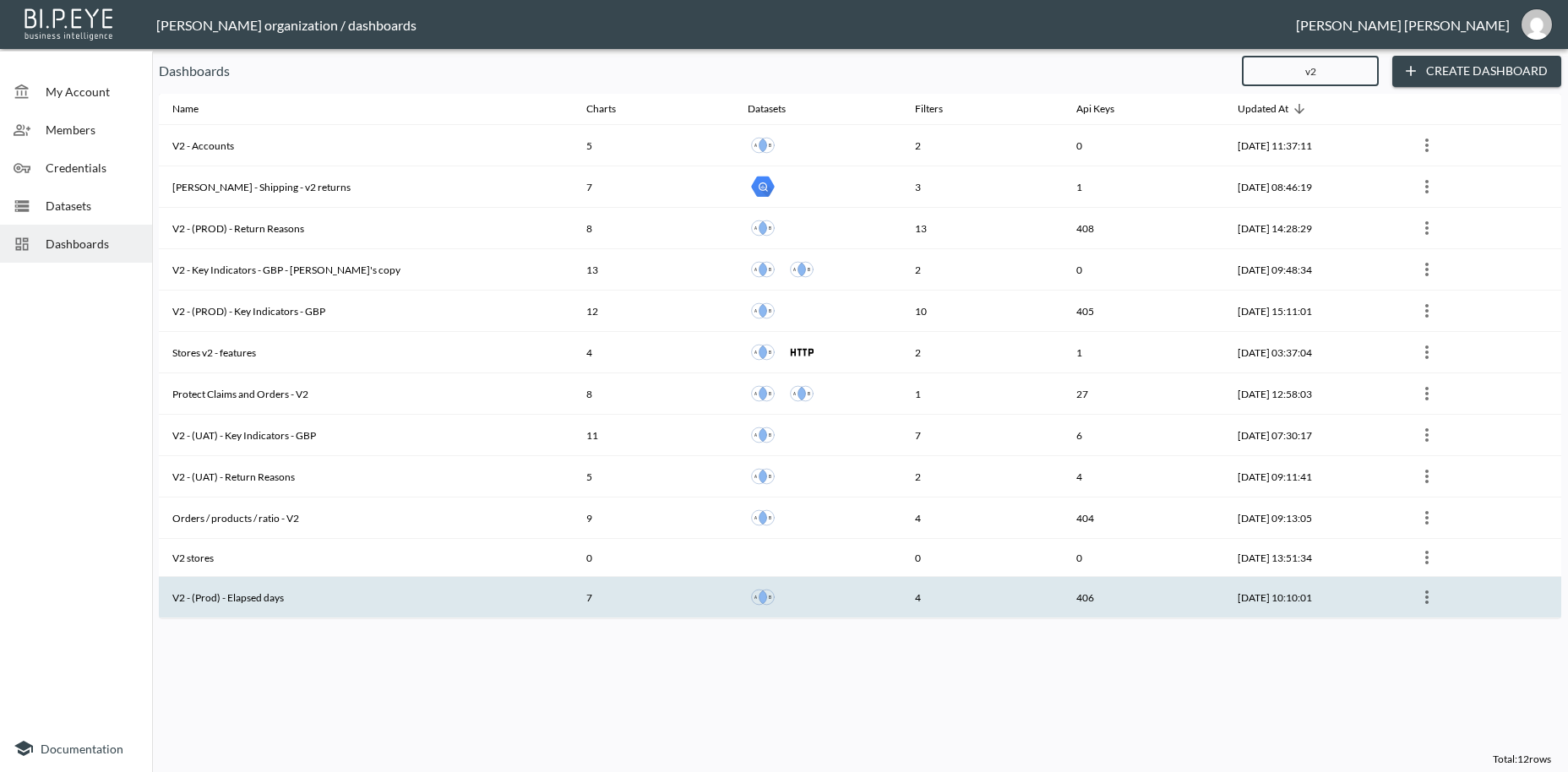
type input "v2"
click at [331, 598] on th "V2 - (Prod) - Elapsed days" at bounding box center [365, 598] width 414 height 41
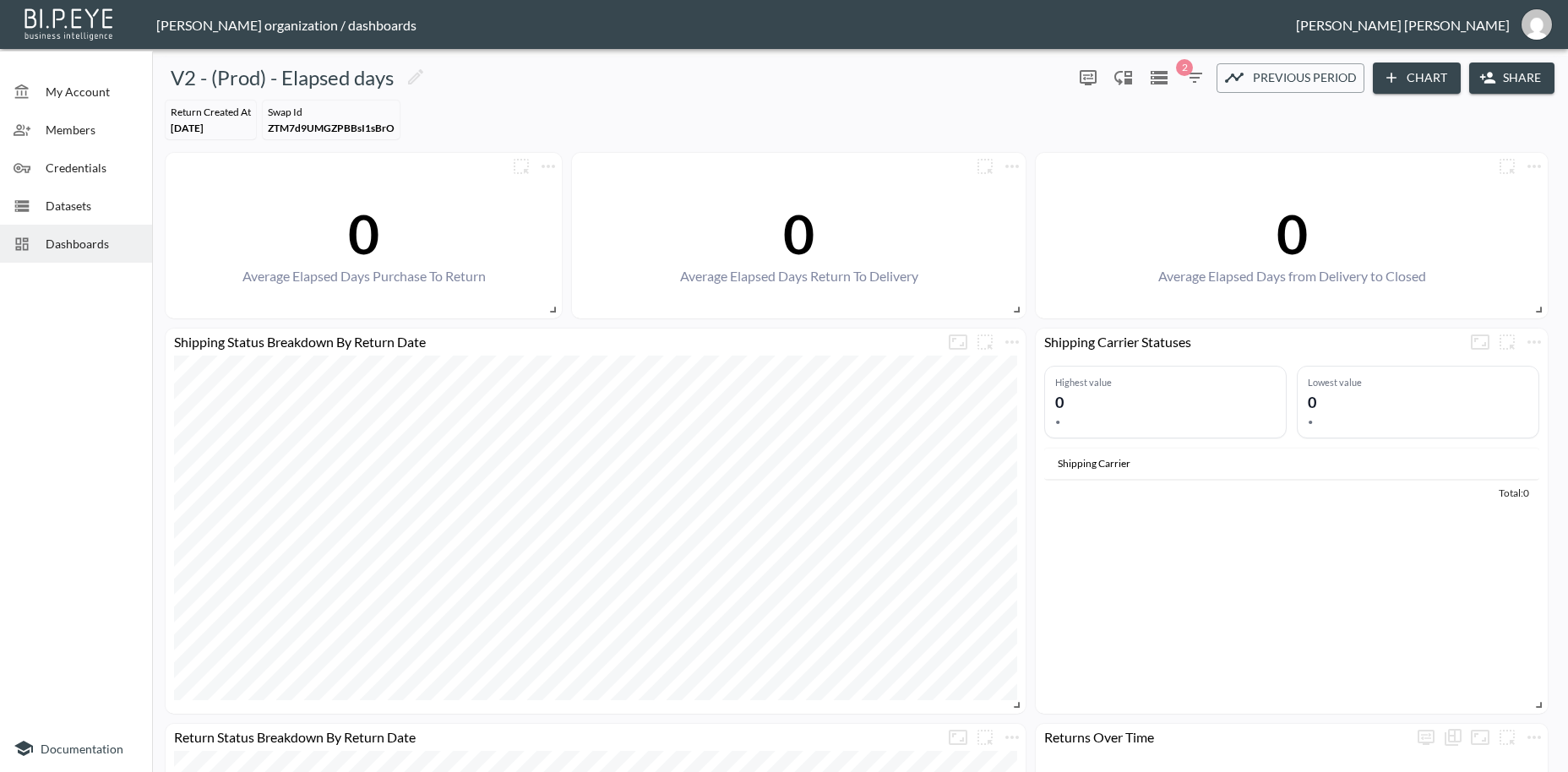
click at [1516, 75] on button "Share" at bounding box center [1512, 79] width 86 height 32
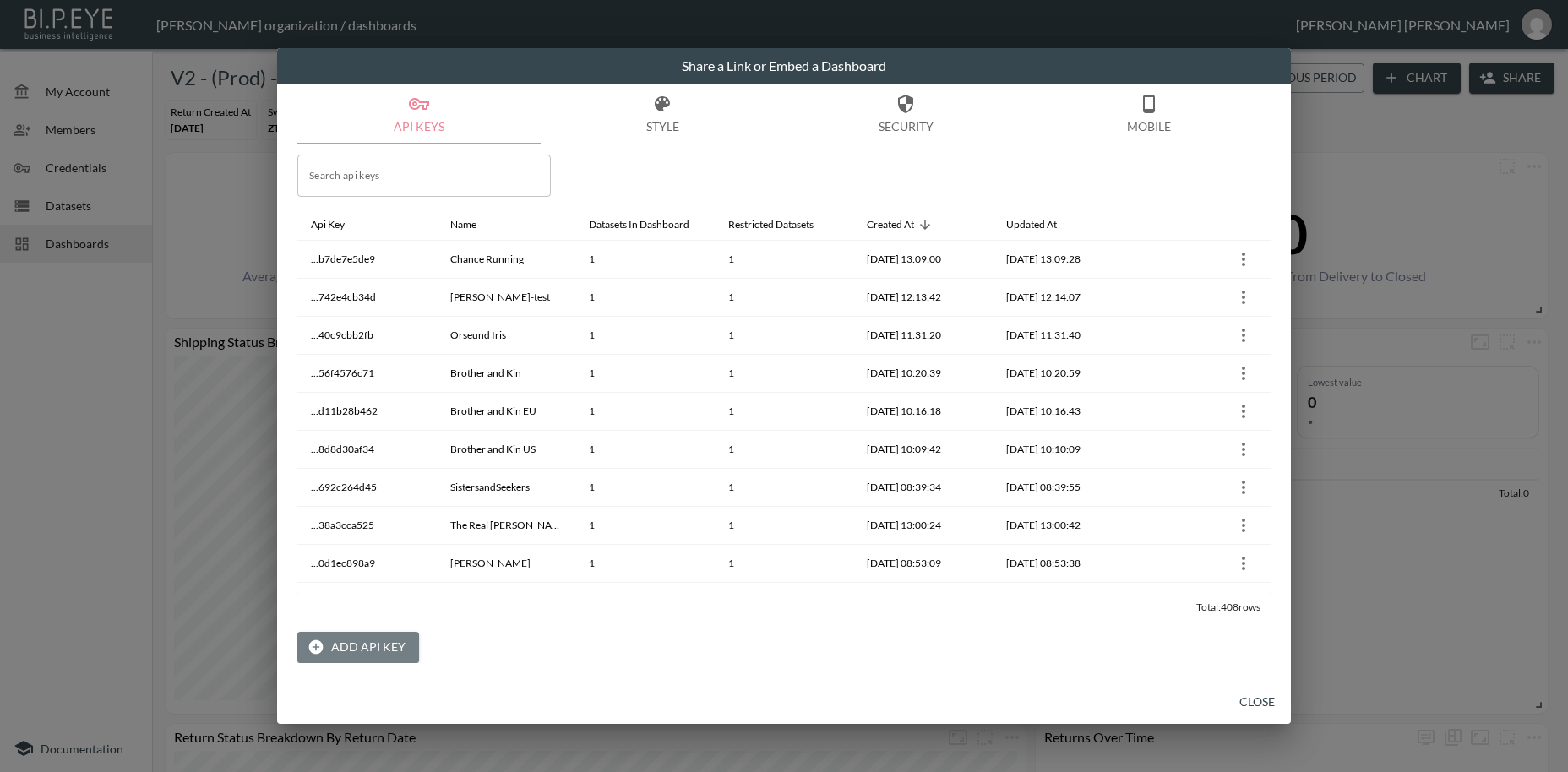
click at [394, 644] on button "Add API Key" at bounding box center [358, 648] width 122 height 32
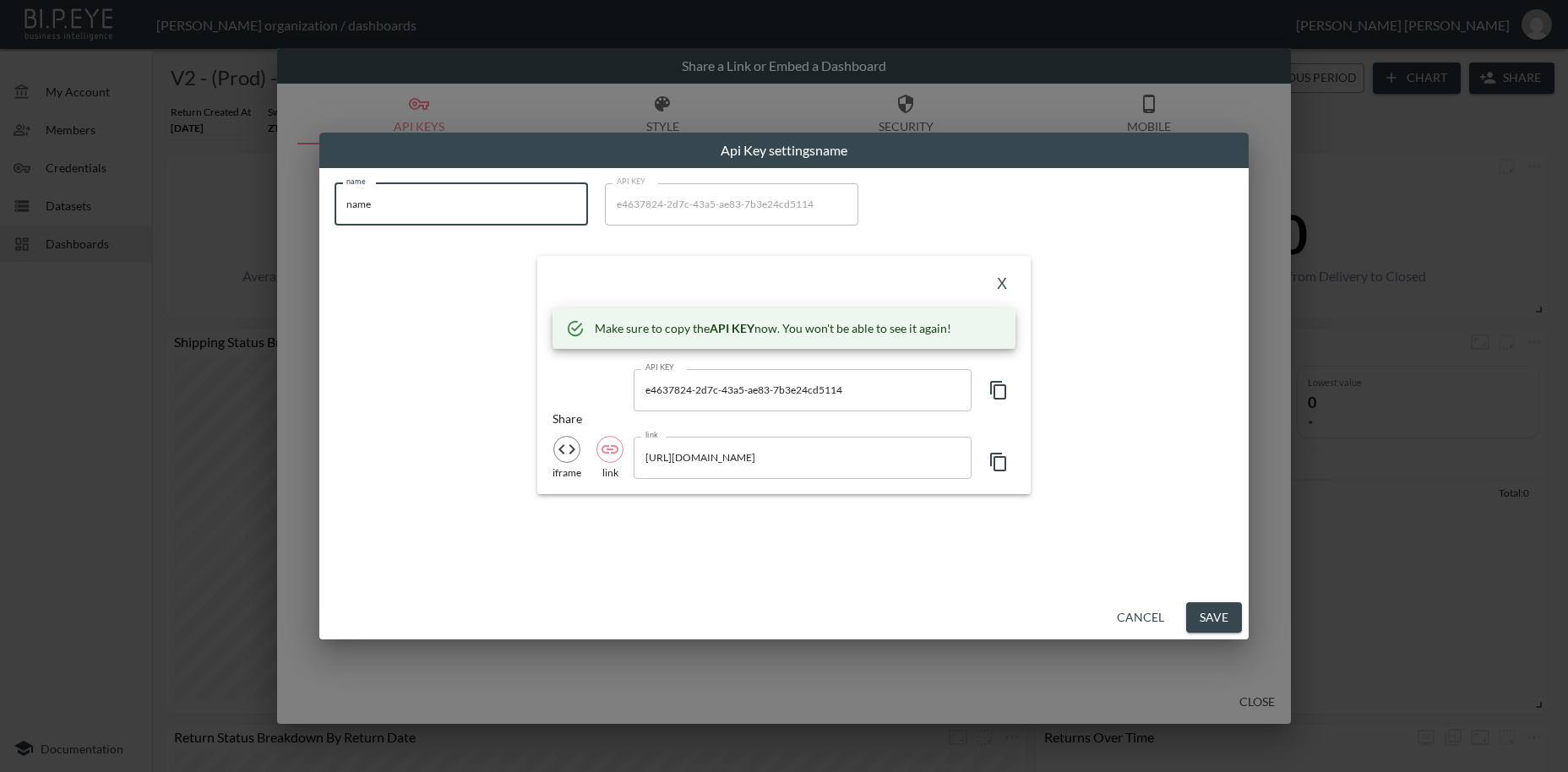
drag, startPoint x: 381, startPoint y: 202, endPoint x: 273, endPoint y: 186, distance: 109.2
click at [335, 186] on input "name" at bounding box center [461, 204] width 253 height 42
paste input "mretest"
type input "mretest"
click at [998, 392] on icon "button" at bounding box center [998, 390] width 21 height 21
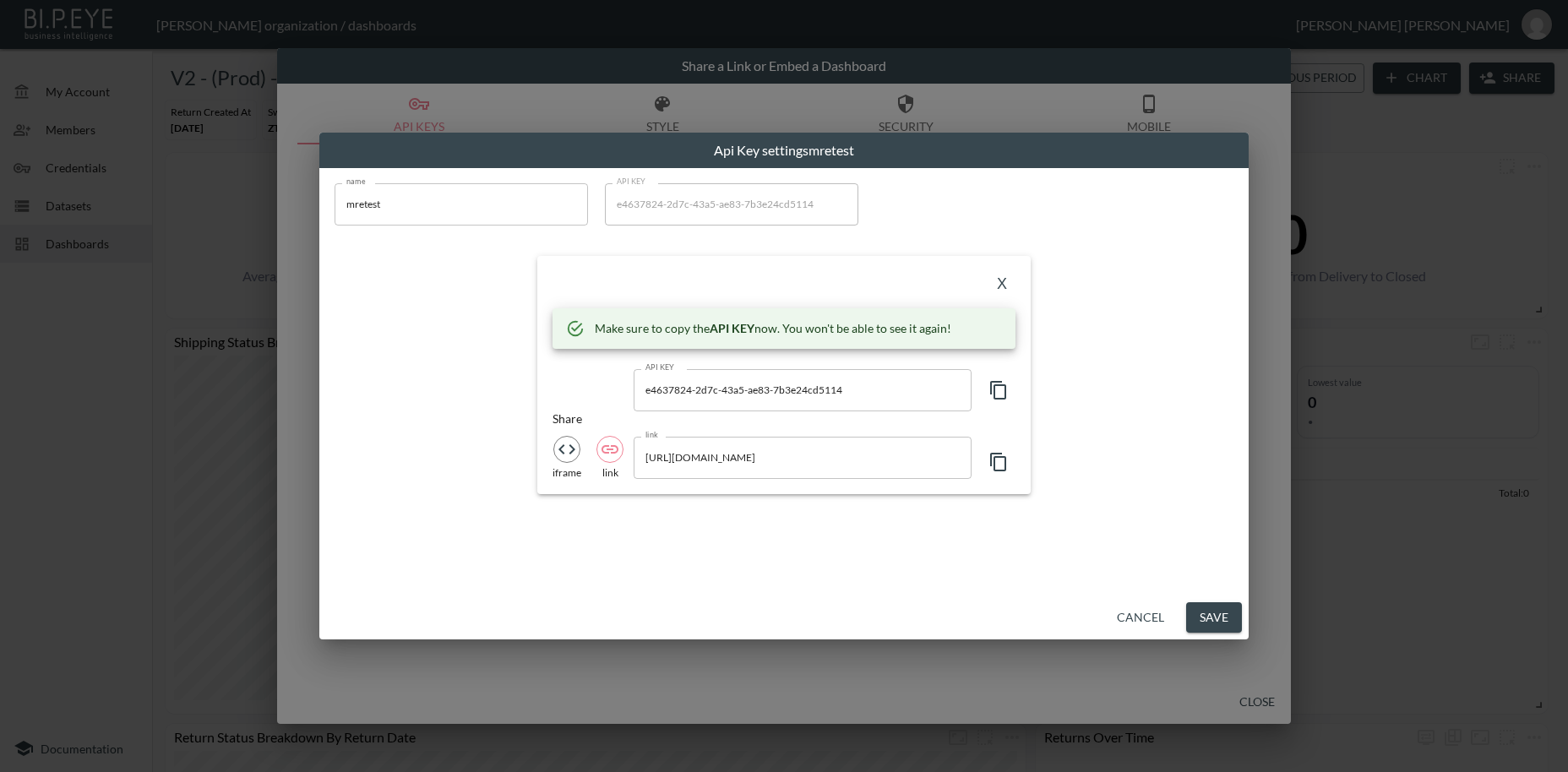
click at [998, 392] on icon "button" at bounding box center [998, 390] width 21 height 21
click at [1001, 287] on button "X" at bounding box center [1001, 285] width 27 height 27
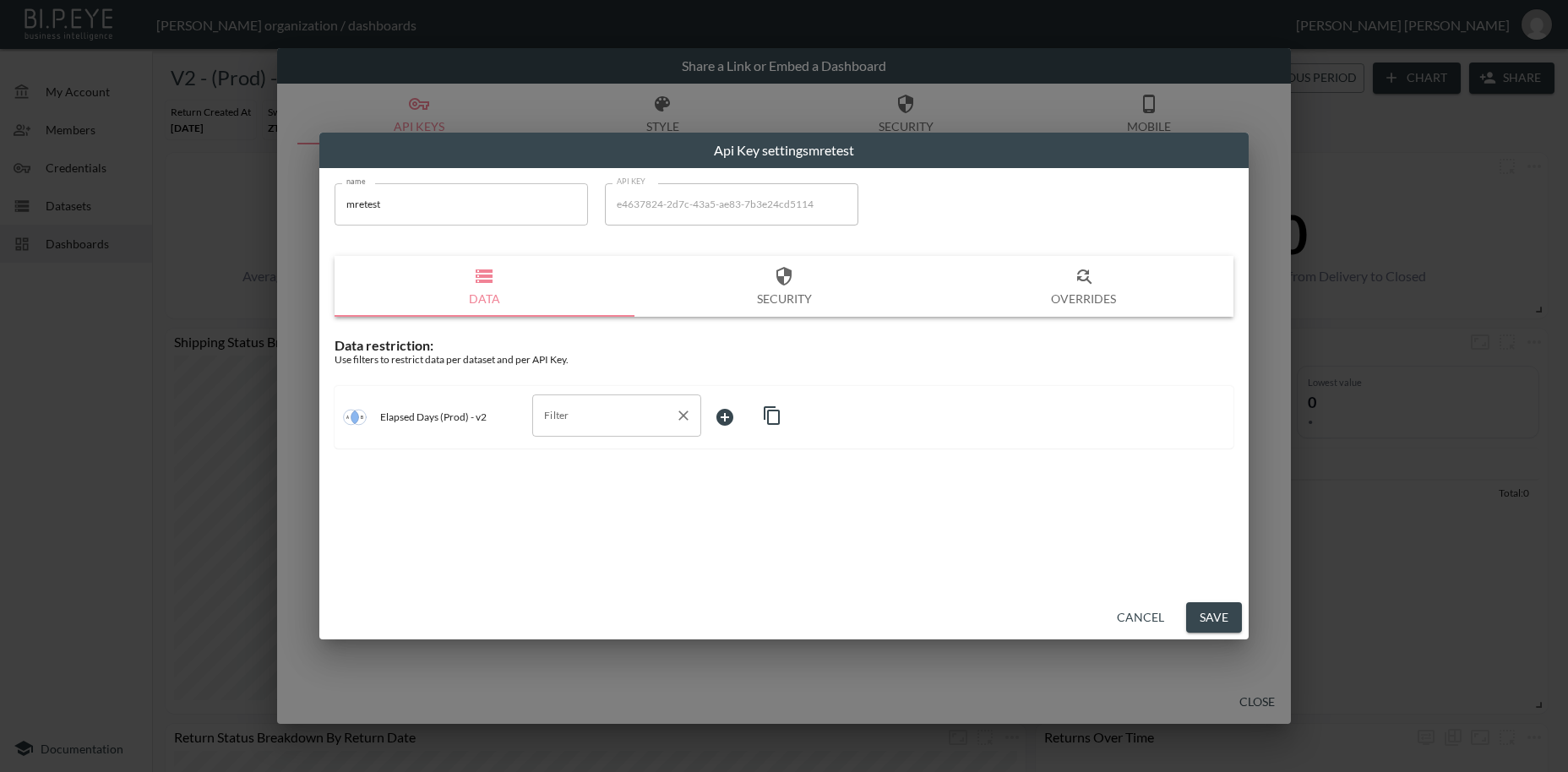
click at [557, 422] on input "Filter" at bounding box center [603, 416] width 128 height 27
click at [577, 460] on span "swap_id" at bounding box center [616, 456] width 142 height 15
type input "swap_id"
click at [736, 415] on body "BI.P.EYE, Interactive Analytics Dashboards - app [PERSON_NAME] organization / d…" at bounding box center [784, 386] width 1568 height 772
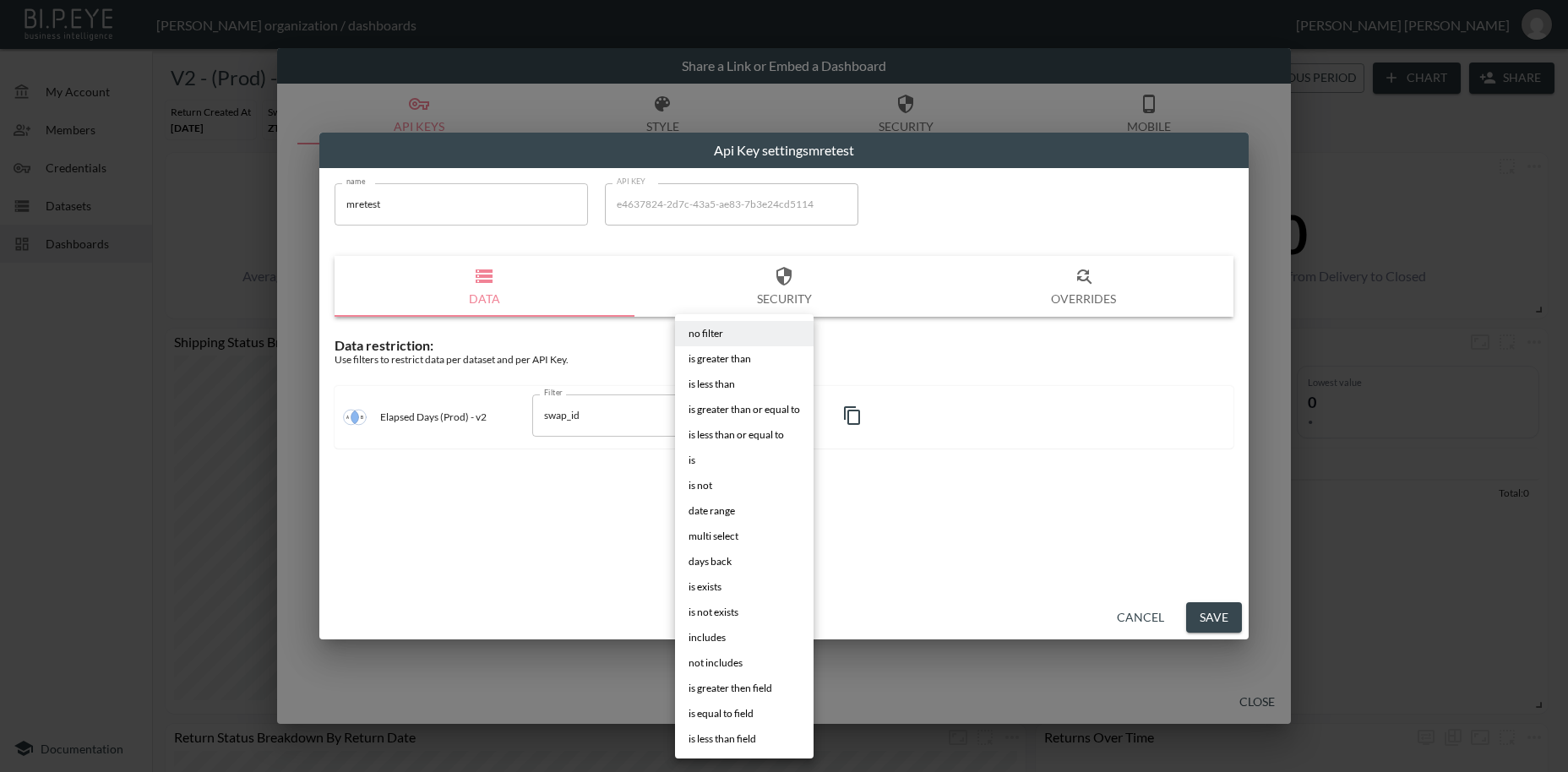
click at [697, 459] on li "is" at bounding box center [744, 461] width 139 height 26
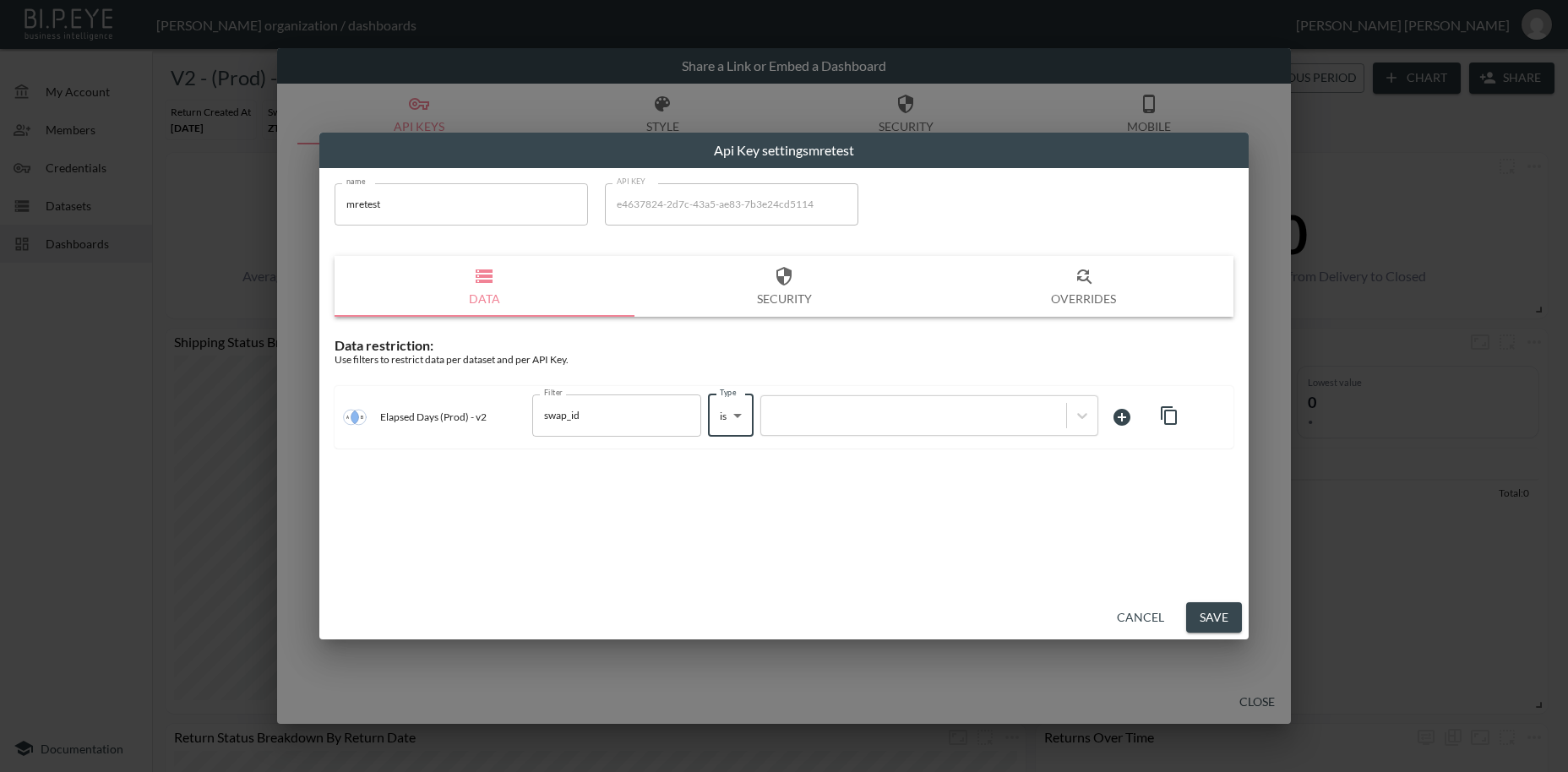
type input "is"
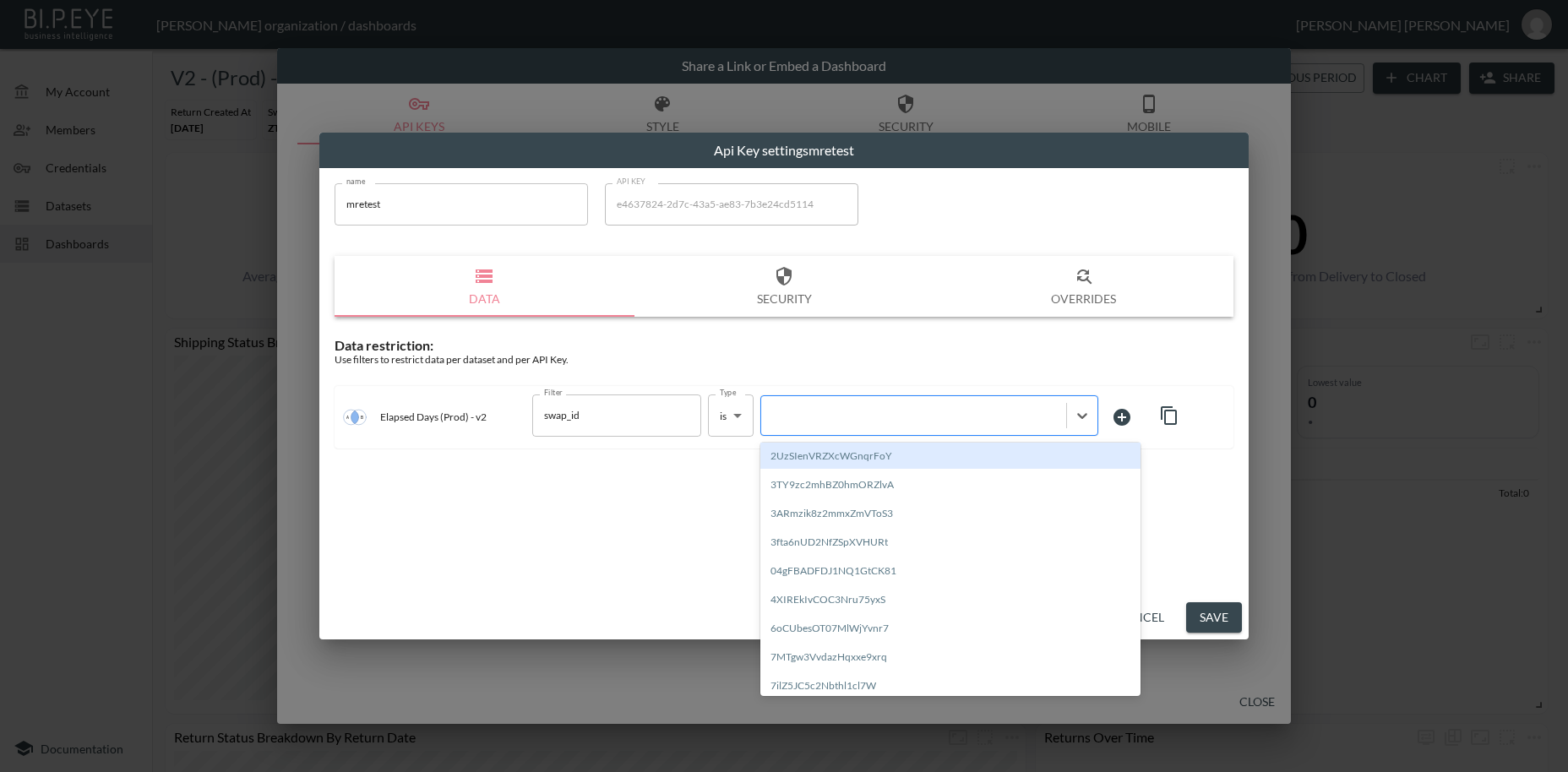
click at [820, 410] on div at bounding box center [913, 416] width 288 height 16
paste input "AMPKlA5EdCux8P2slCQ6"
type input "AMPKlA5EdCux8P2slCQ6"
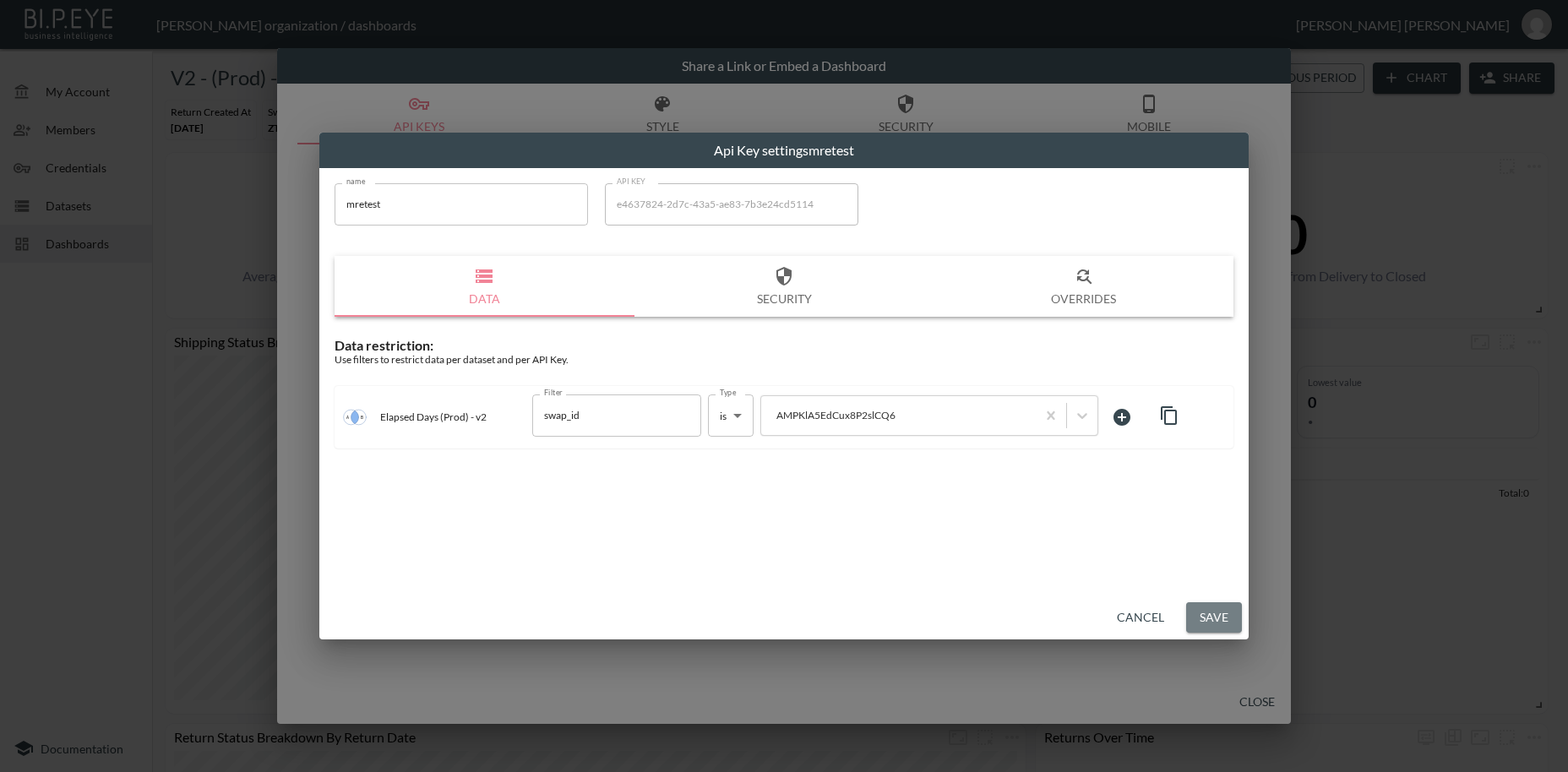
click at [1211, 622] on button "Save" at bounding box center [1214, 618] width 56 height 32
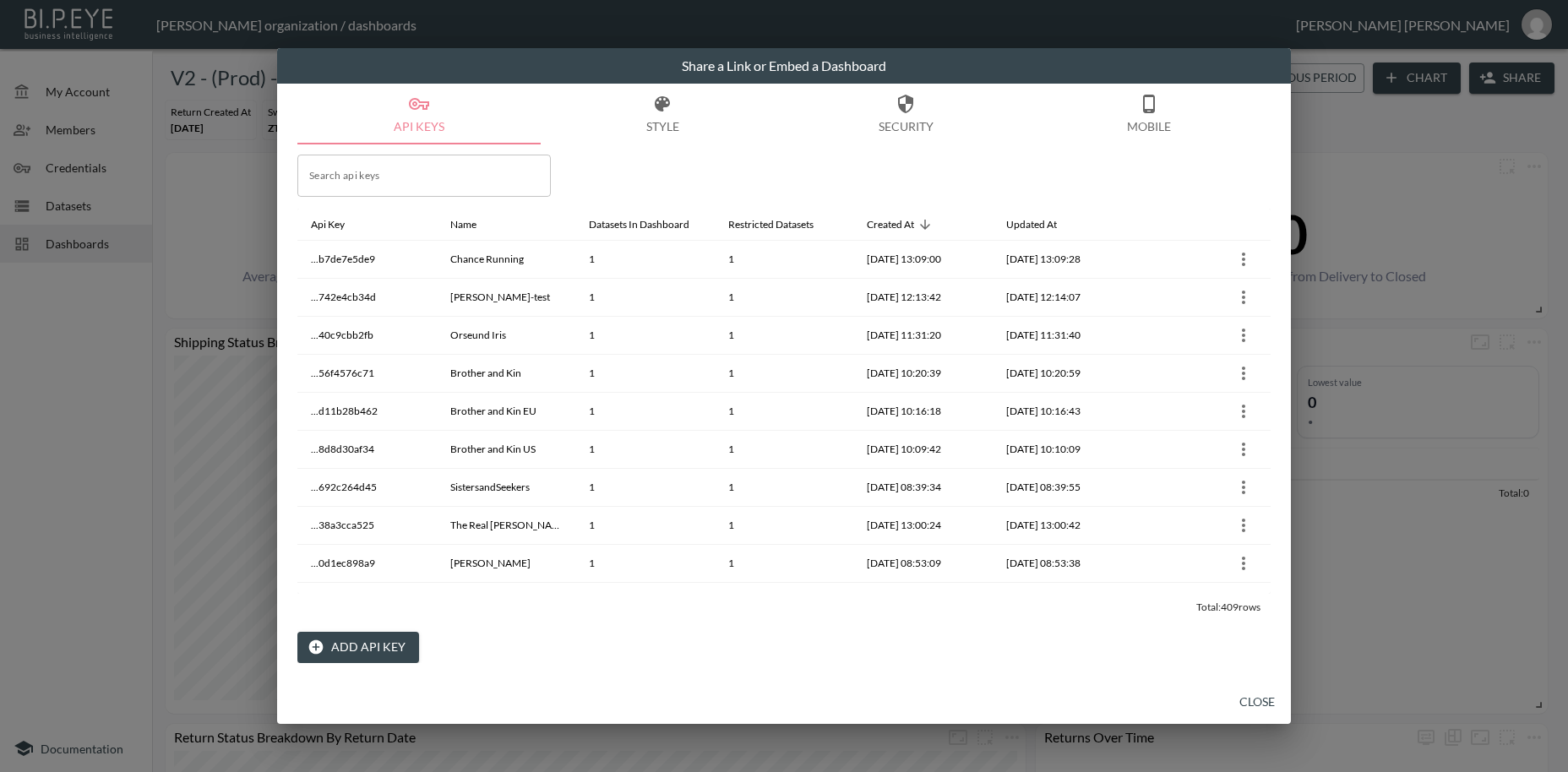
click at [1256, 705] on button "Close" at bounding box center [1257, 703] width 54 height 32
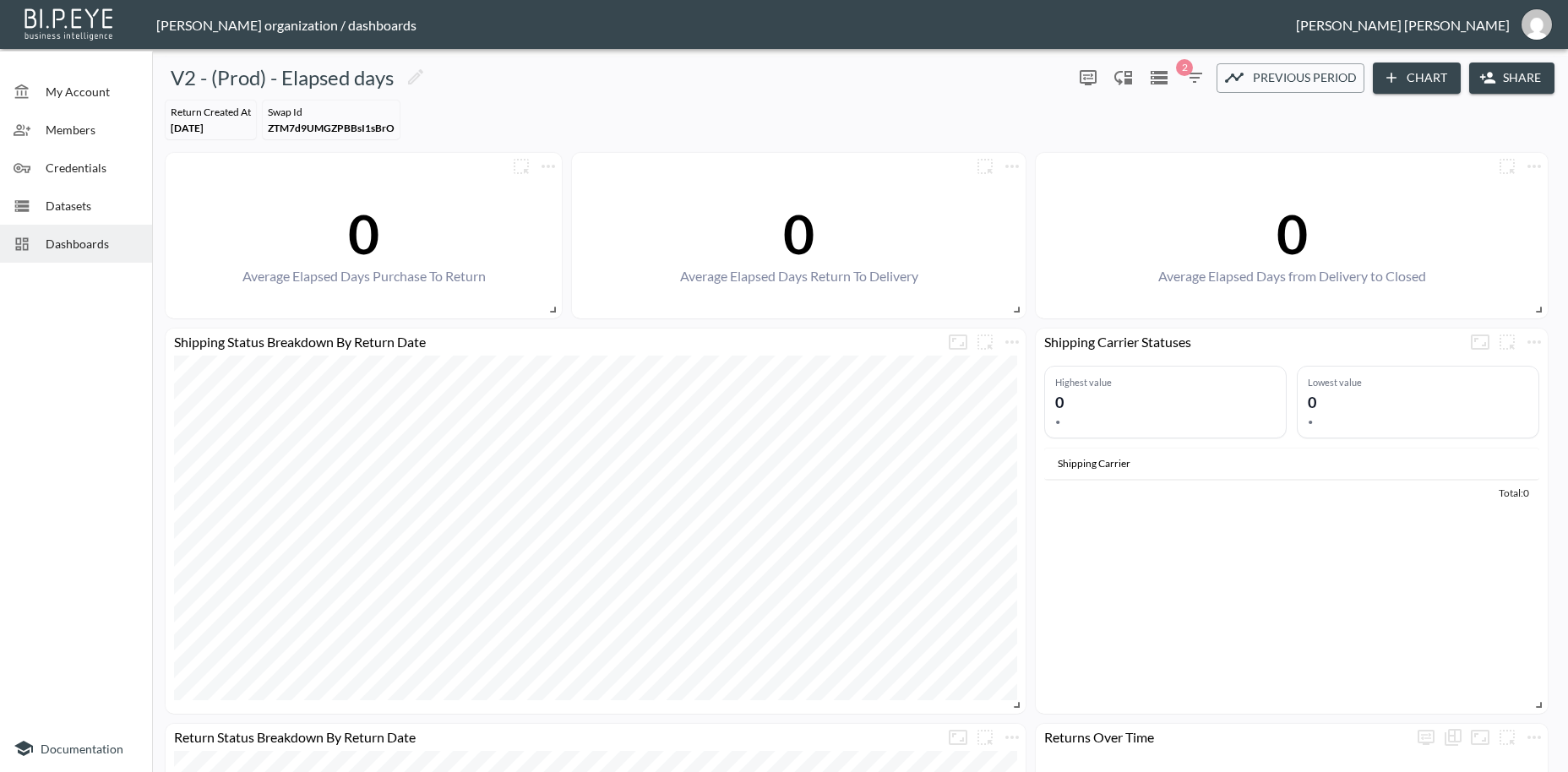
click at [100, 239] on span "Dashboards" at bounding box center [92, 244] width 93 height 18
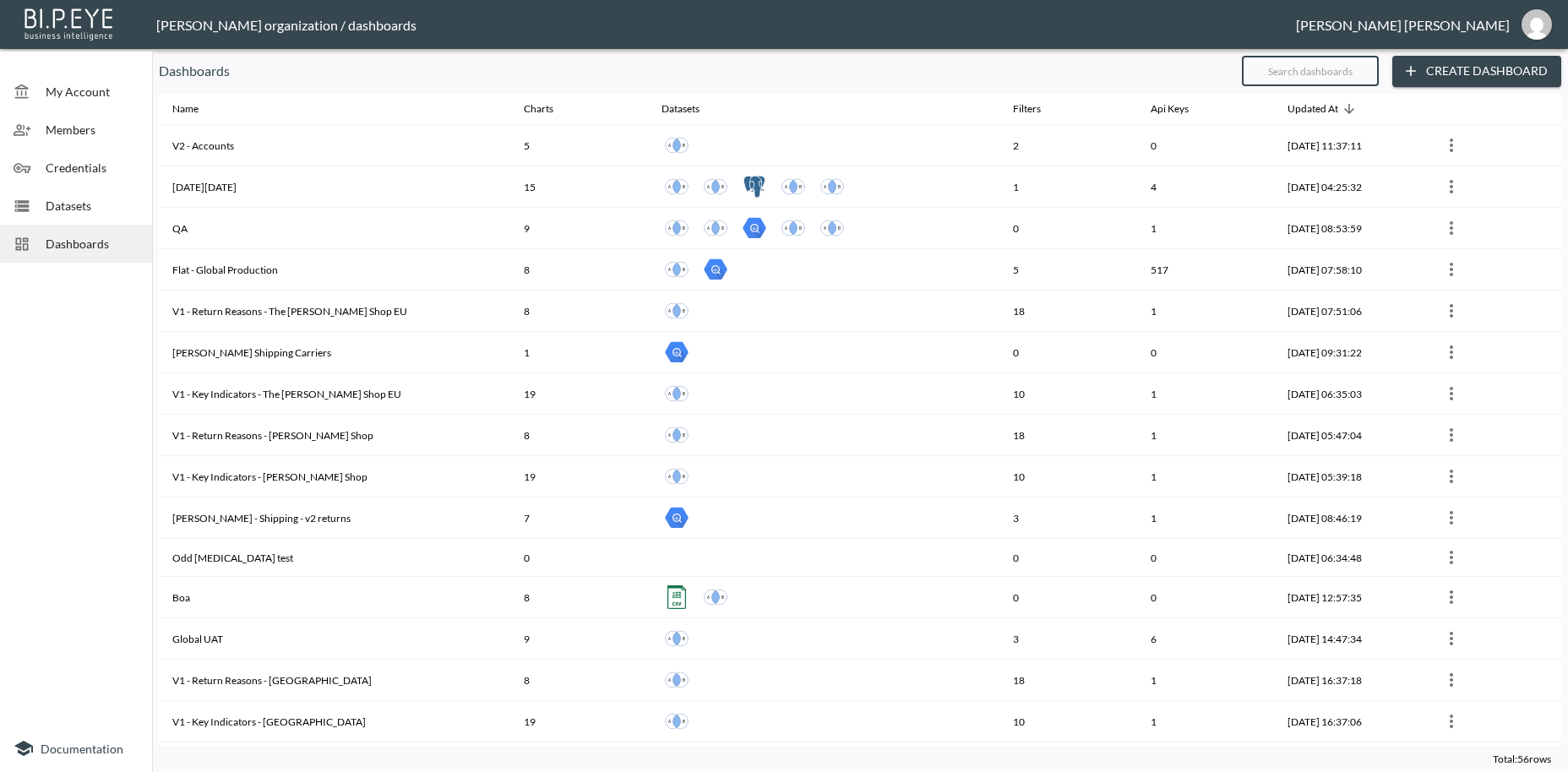
click at [1271, 74] on input "text" at bounding box center [1310, 71] width 137 height 42
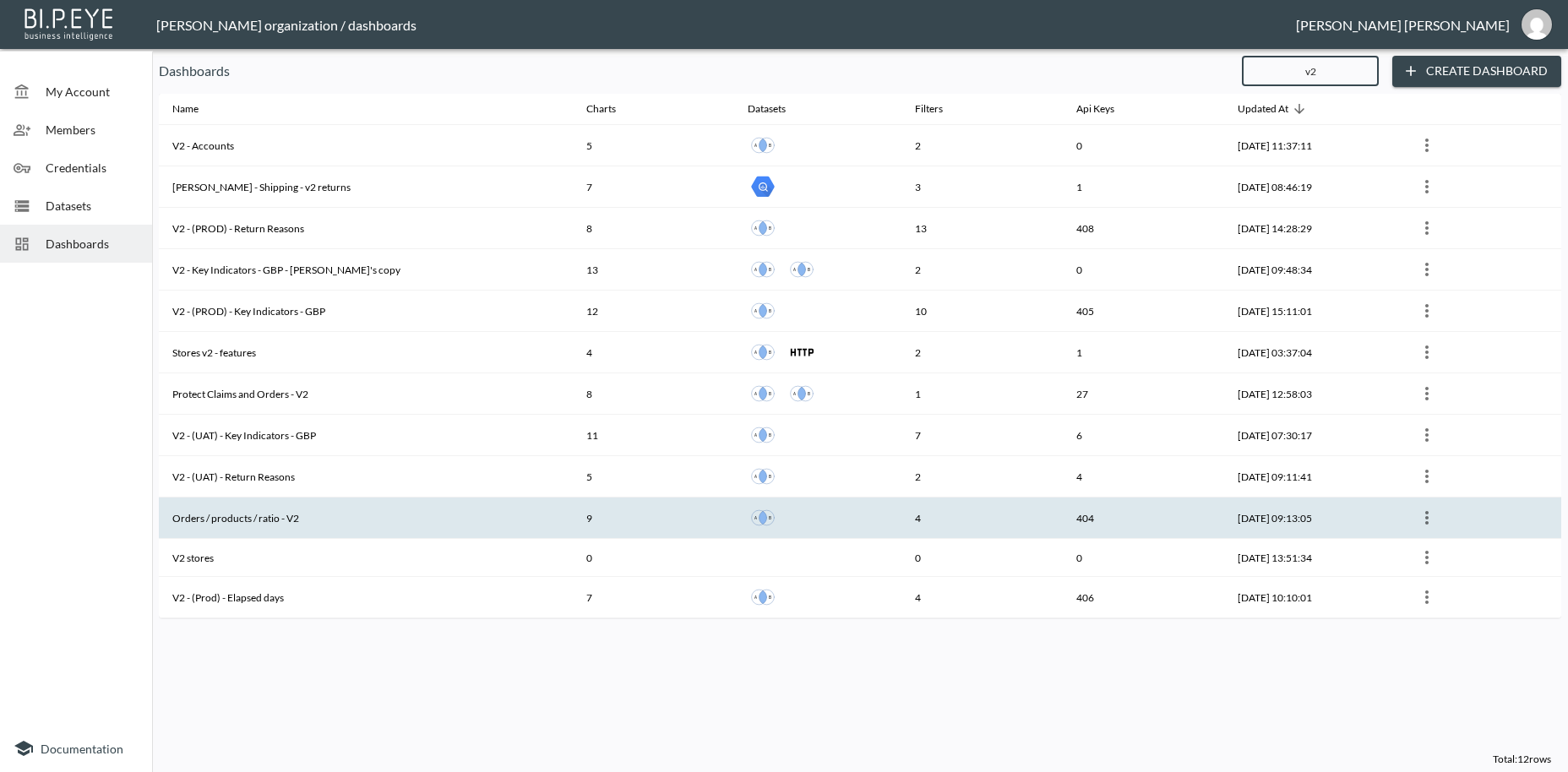
type input "v2"
click at [304, 514] on th "Orders / products / ratio - V2" at bounding box center [365, 519] width 414 height 41
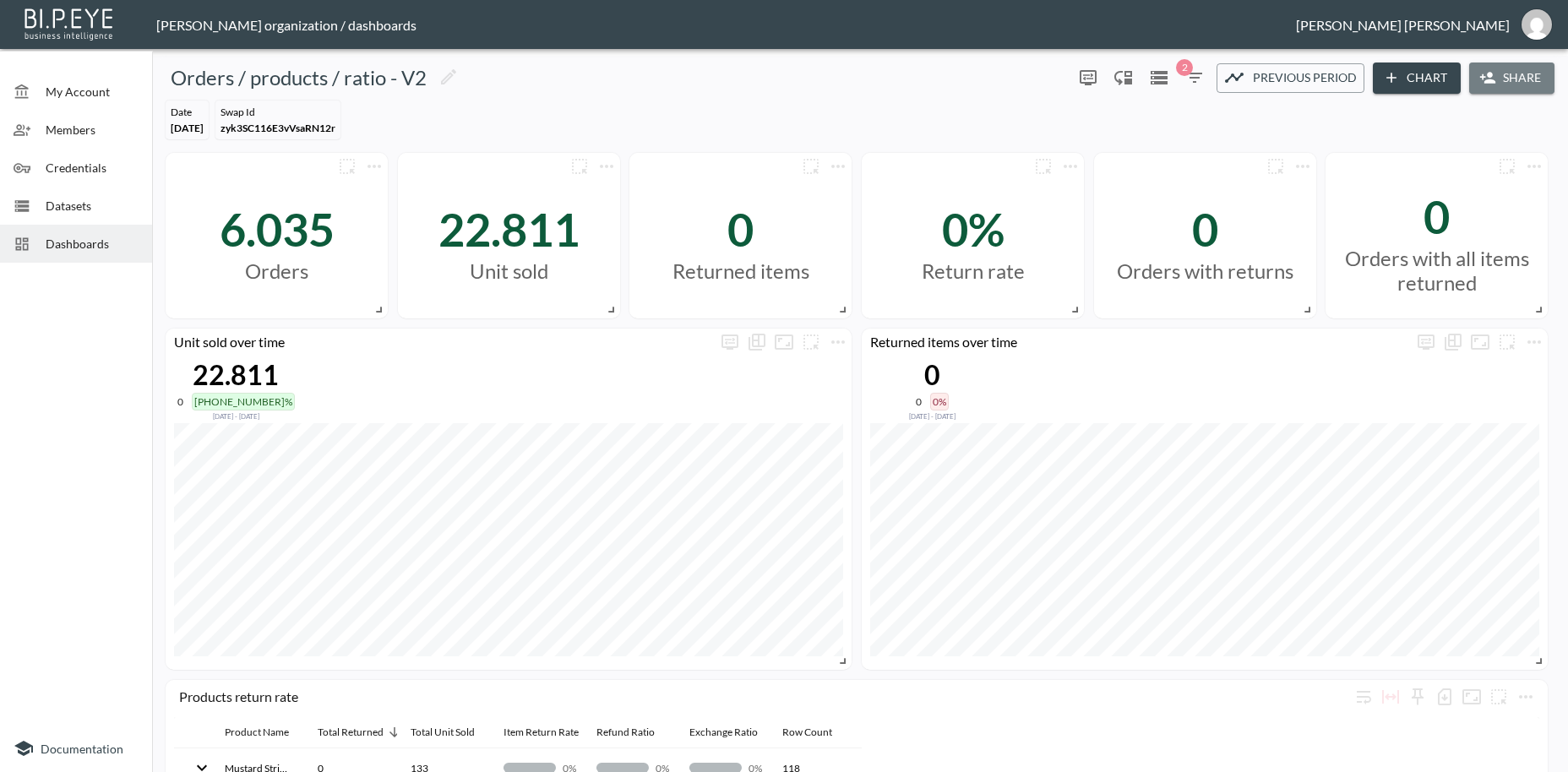
click at [1516, 73] on button "Share" at bounding box center [1512, 79] width 86 height 32
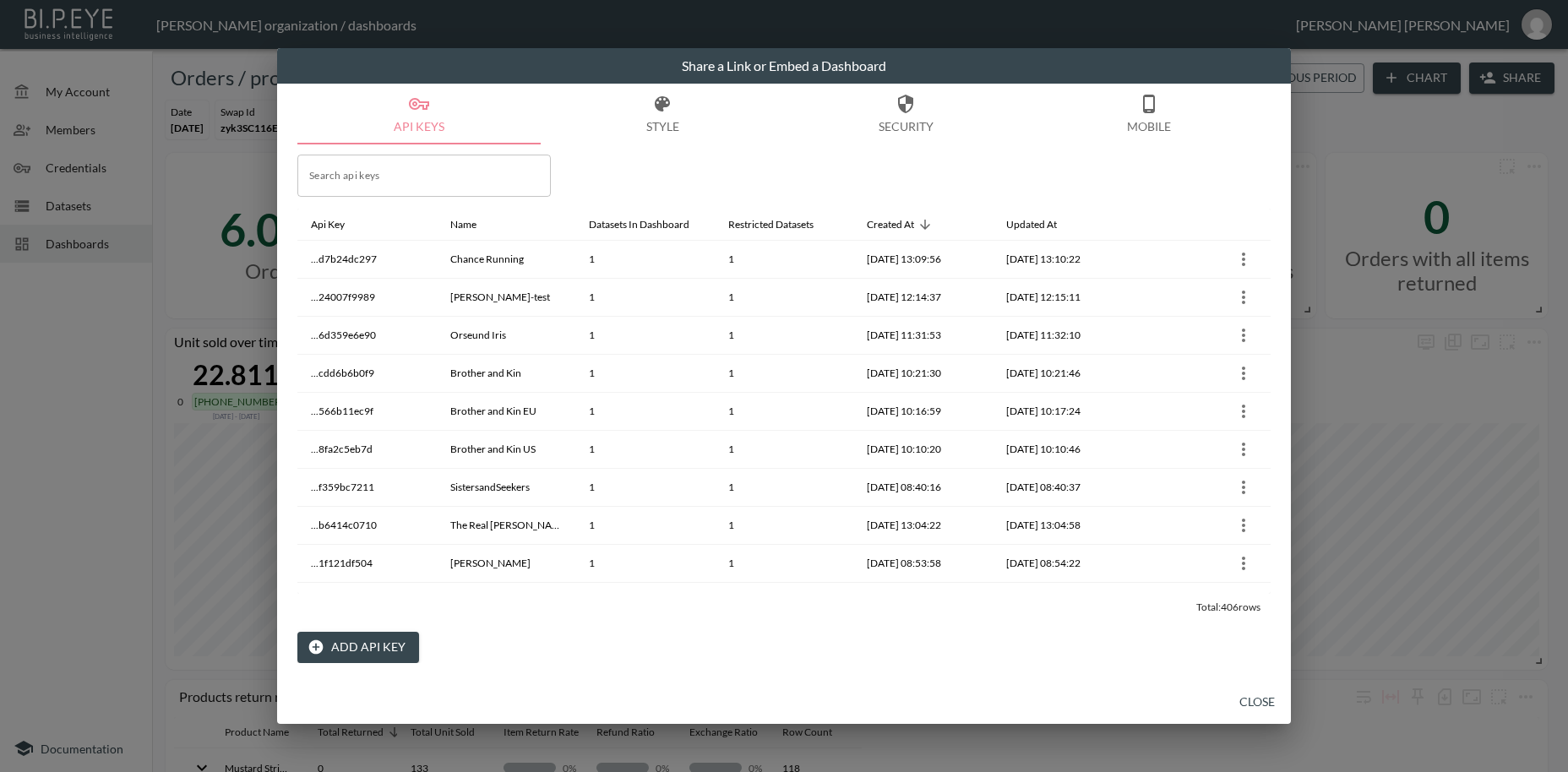
click at [391, 653] on button "Add API Key" at bounding box center [358, 648] width 122 height 32
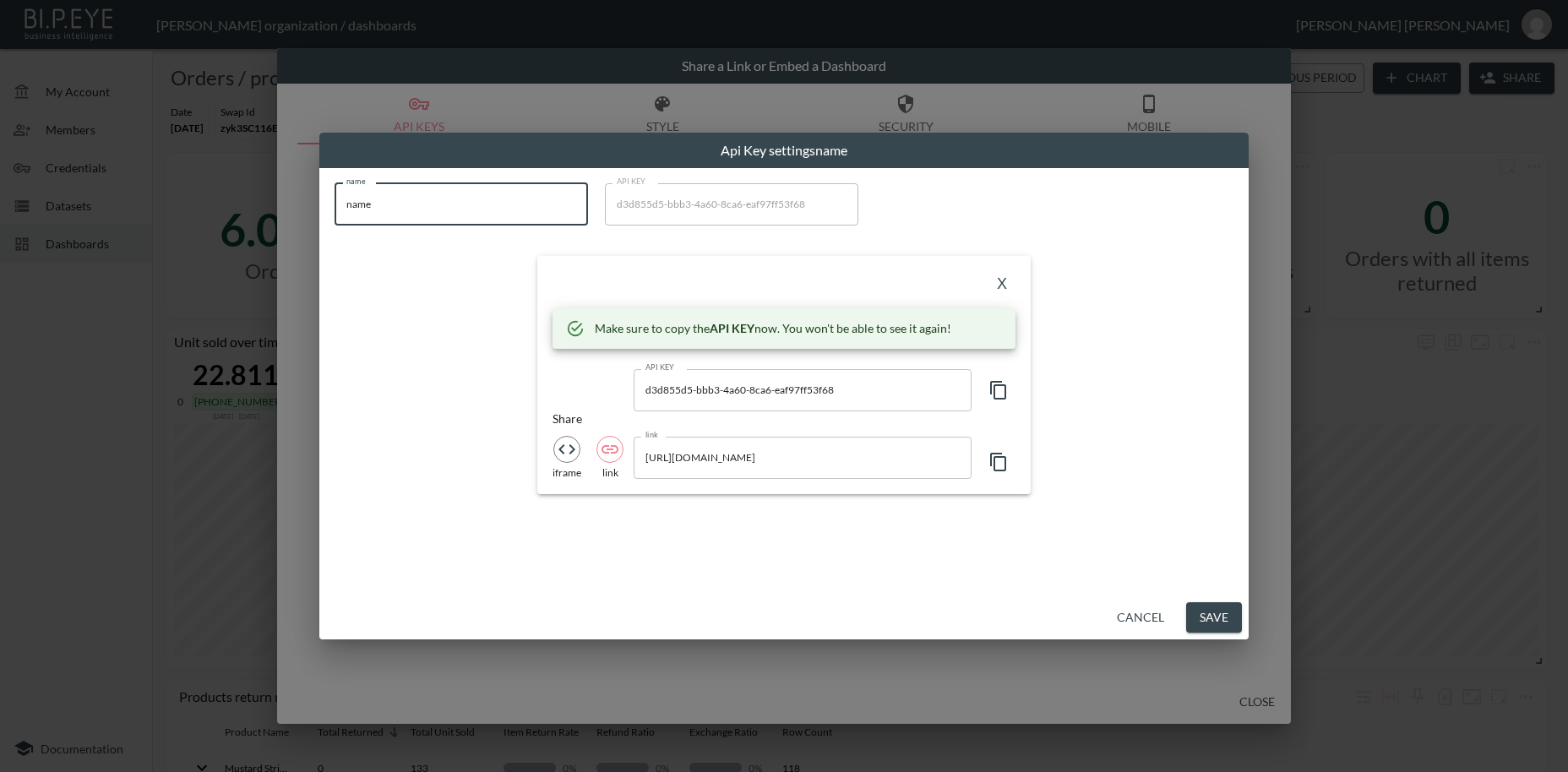
click at [464, 210] on input "name" at bounding box center [461, 204] width 253 height 42
drag, startPoint x: 454, startPoint y: 210, endPoint x: 291, endPoint y: 203, distance: 163.2
click at [335, 203] on input "name" at bounding box center [461, 204] width 253 height 42
paste input "mretest"
type input "mretest"
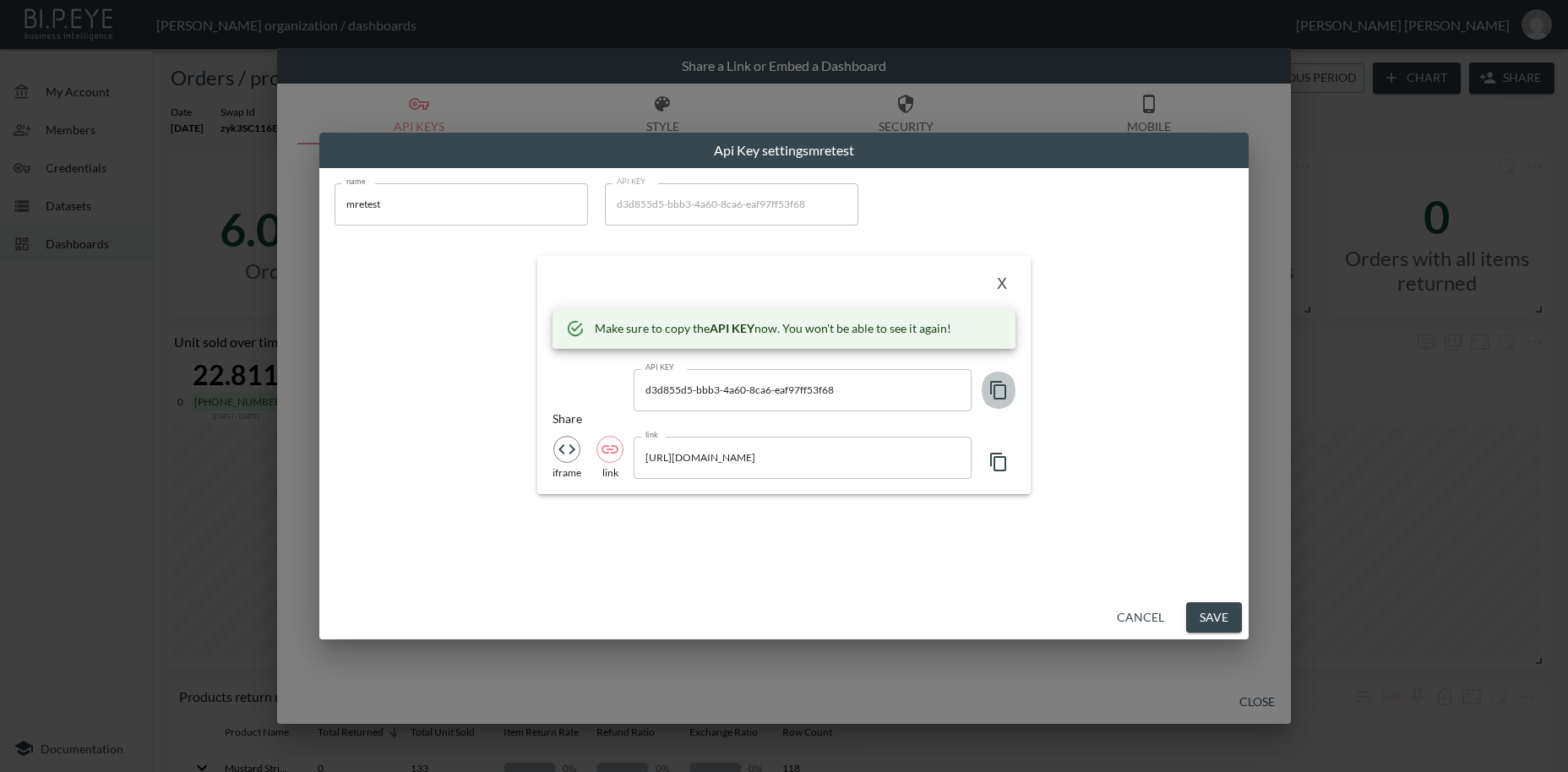
click at [1001, 392] on icon "button" at bounding box center [998, 390] width 21 height 21
click at [998, 287] on button "X" at bounding box center [1001, 285] width 27 height 27
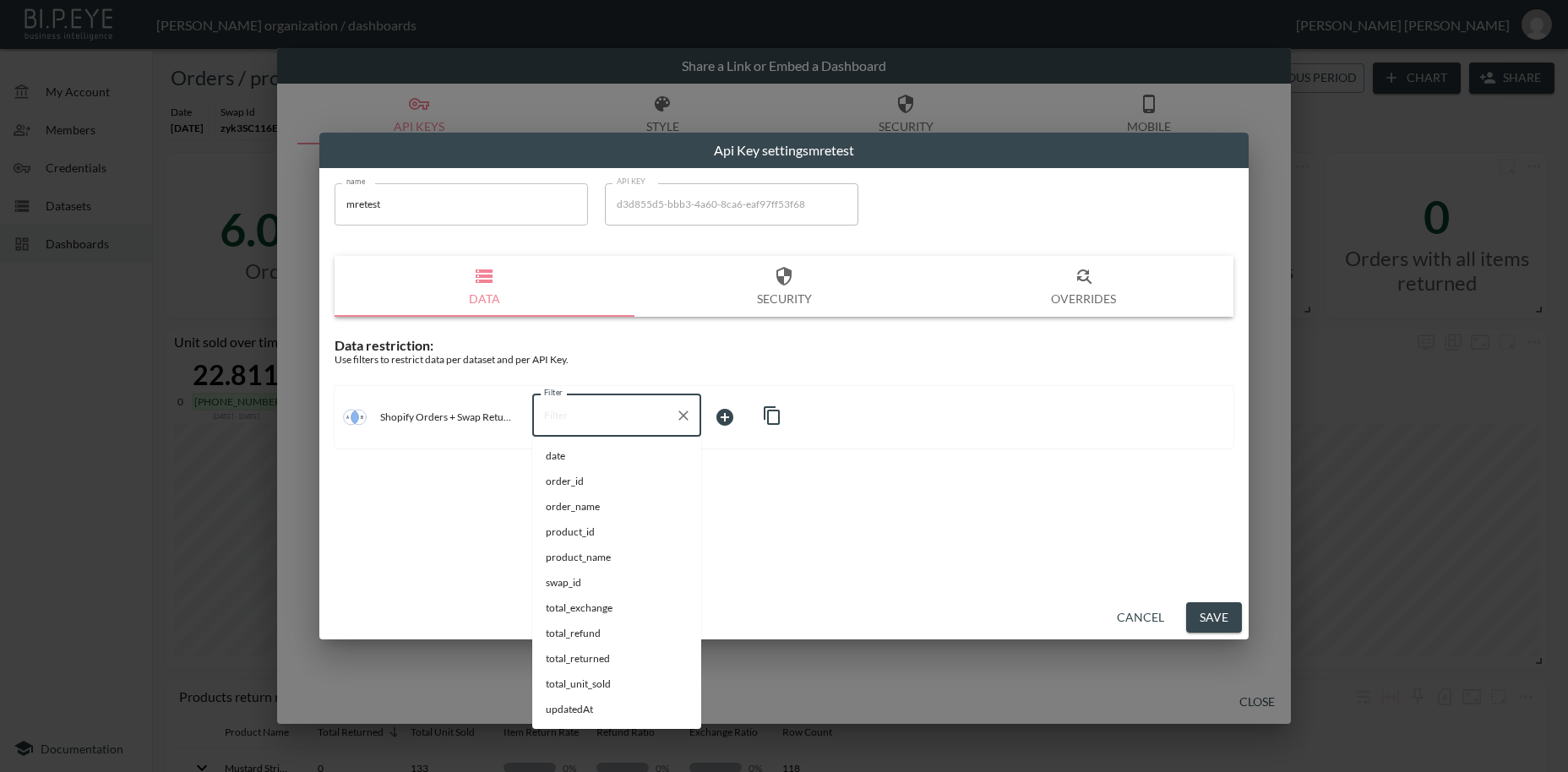
click at [570, 419] on input "Filter" at bounding box center [603, 416] width 128 height 27
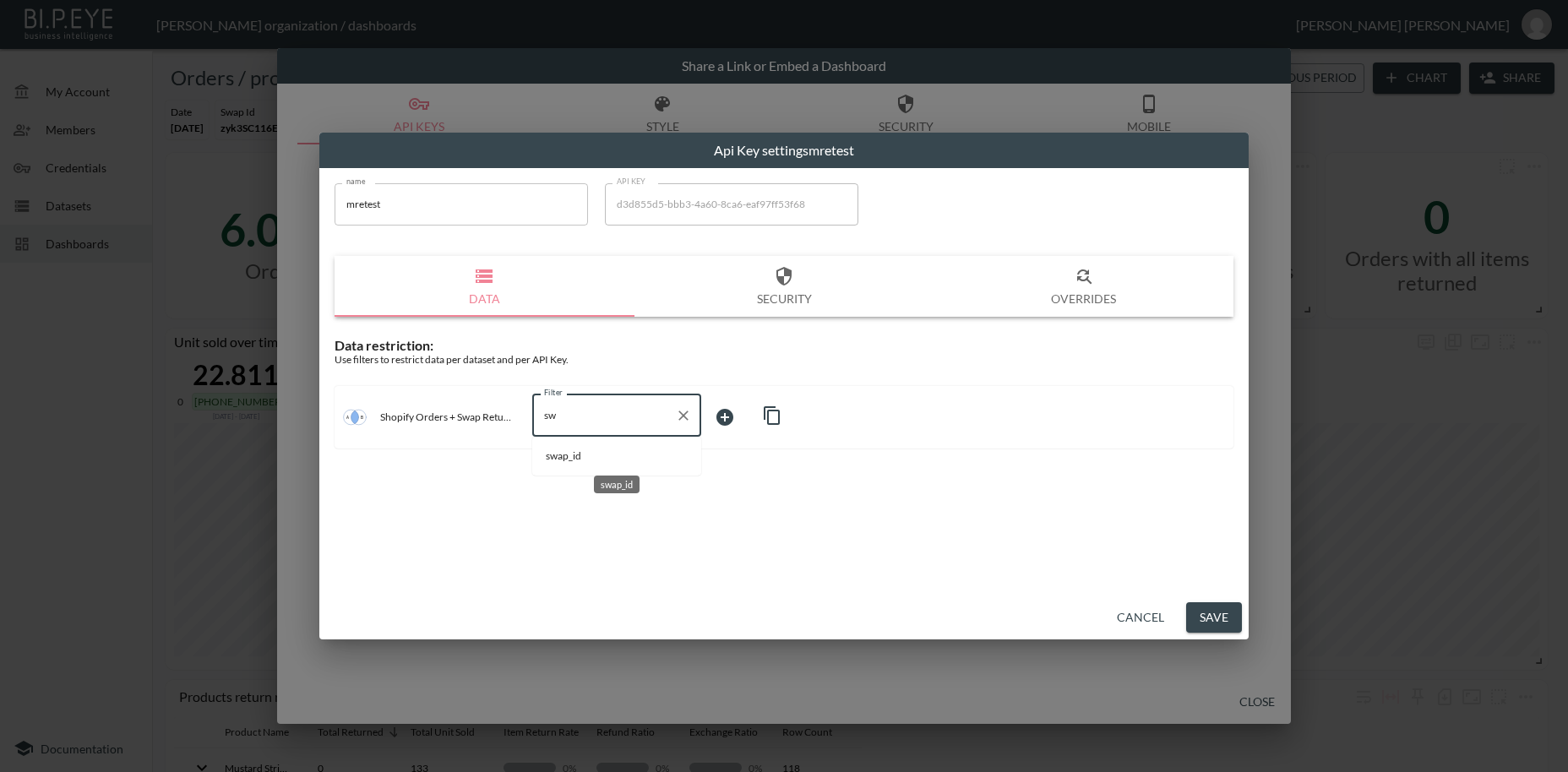
click at [583, 459] on span "swap_id" at bounding box center [616, 456] width 142 height 15
type input "swap_id"
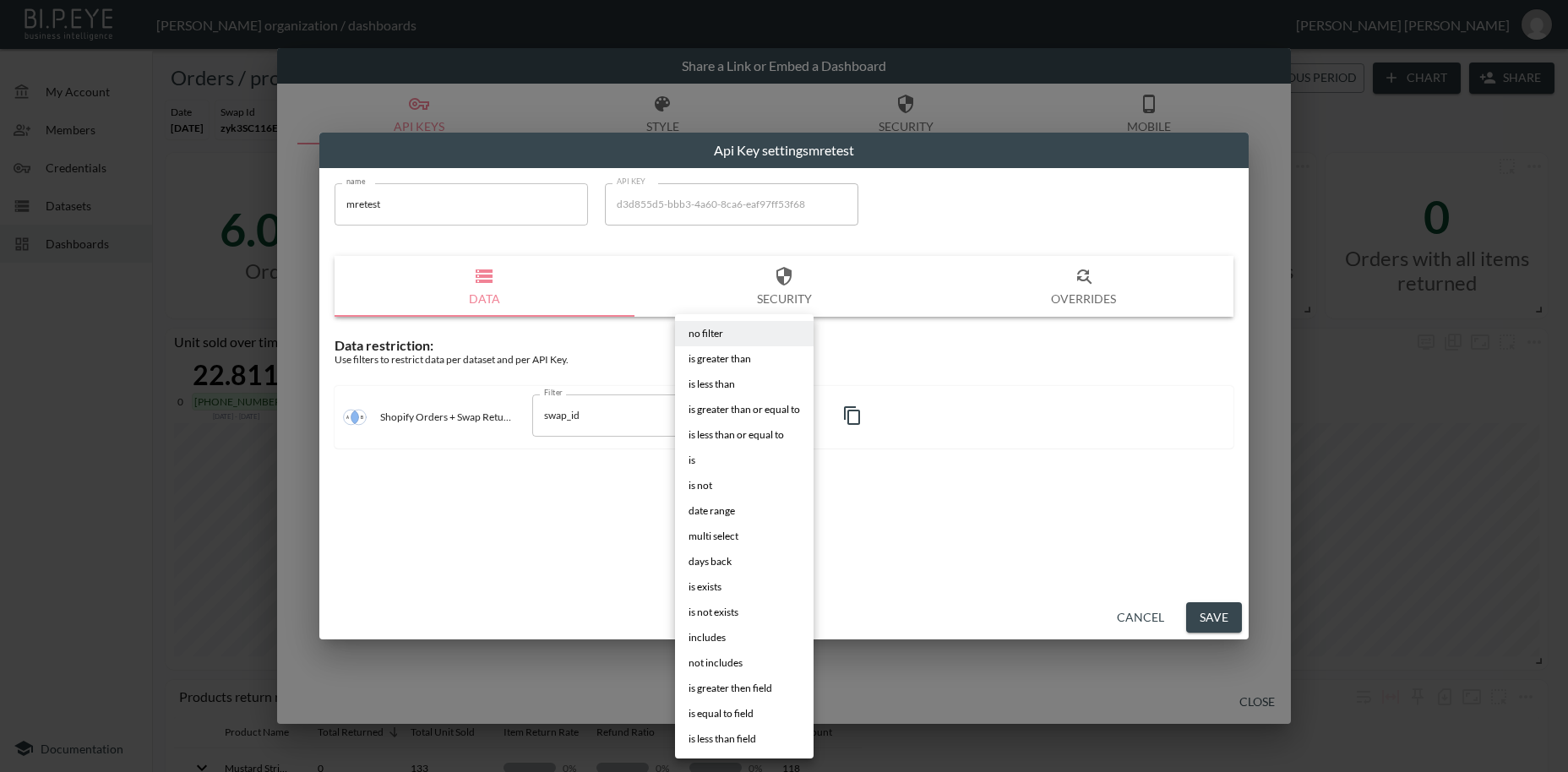
click at [736, 416] on body "BI.P.EYE, Interactive Analytics Dashboards - app [PERSON_NAME] organization / d…" at bounding box center [784, 386] width 1568 height 772
click at [684, 463] on li "is" at bounding box center [744, 461] width 139 height 26
type input "is"
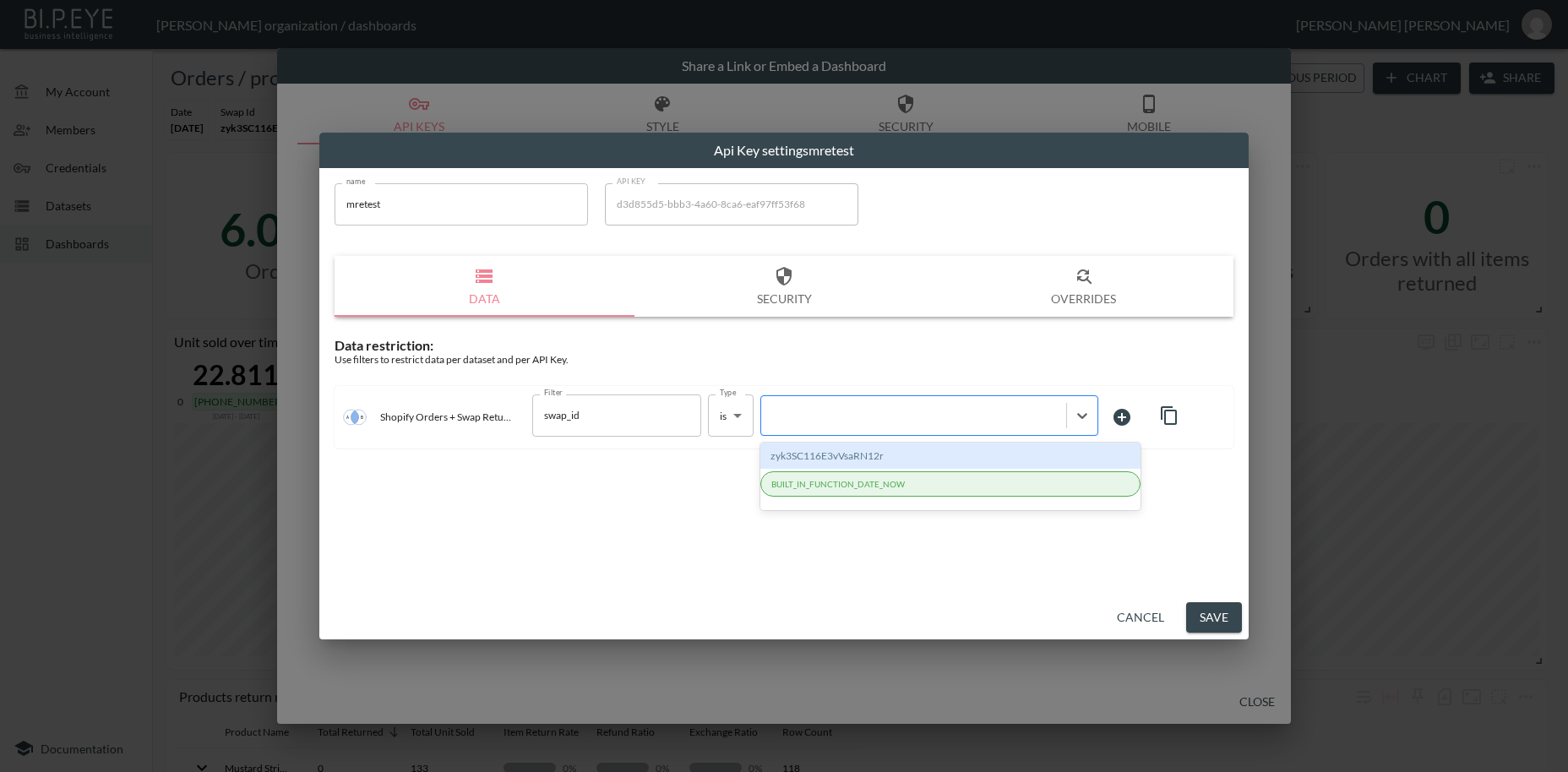
click at [844, 418] on div at bounding box center [913, 416] width 288 height 16
paste input "AMPKlA5EdCux8P2slCQ6"
type input "AMPKlA5EdCux8P2slCQ6"
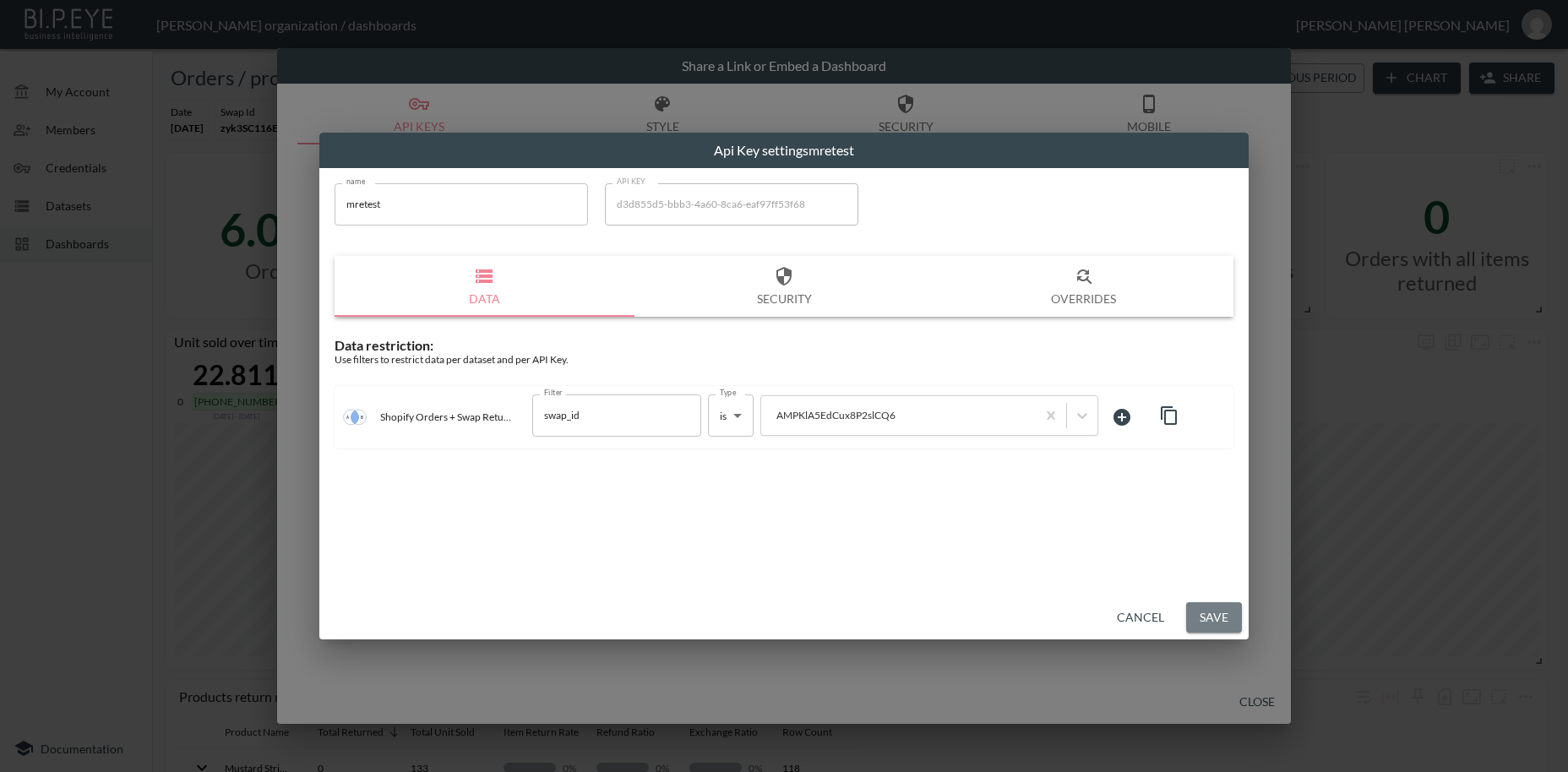
click at [1221, 610] on button "Save" at bounding box center [1214, 618] width 56 height 32
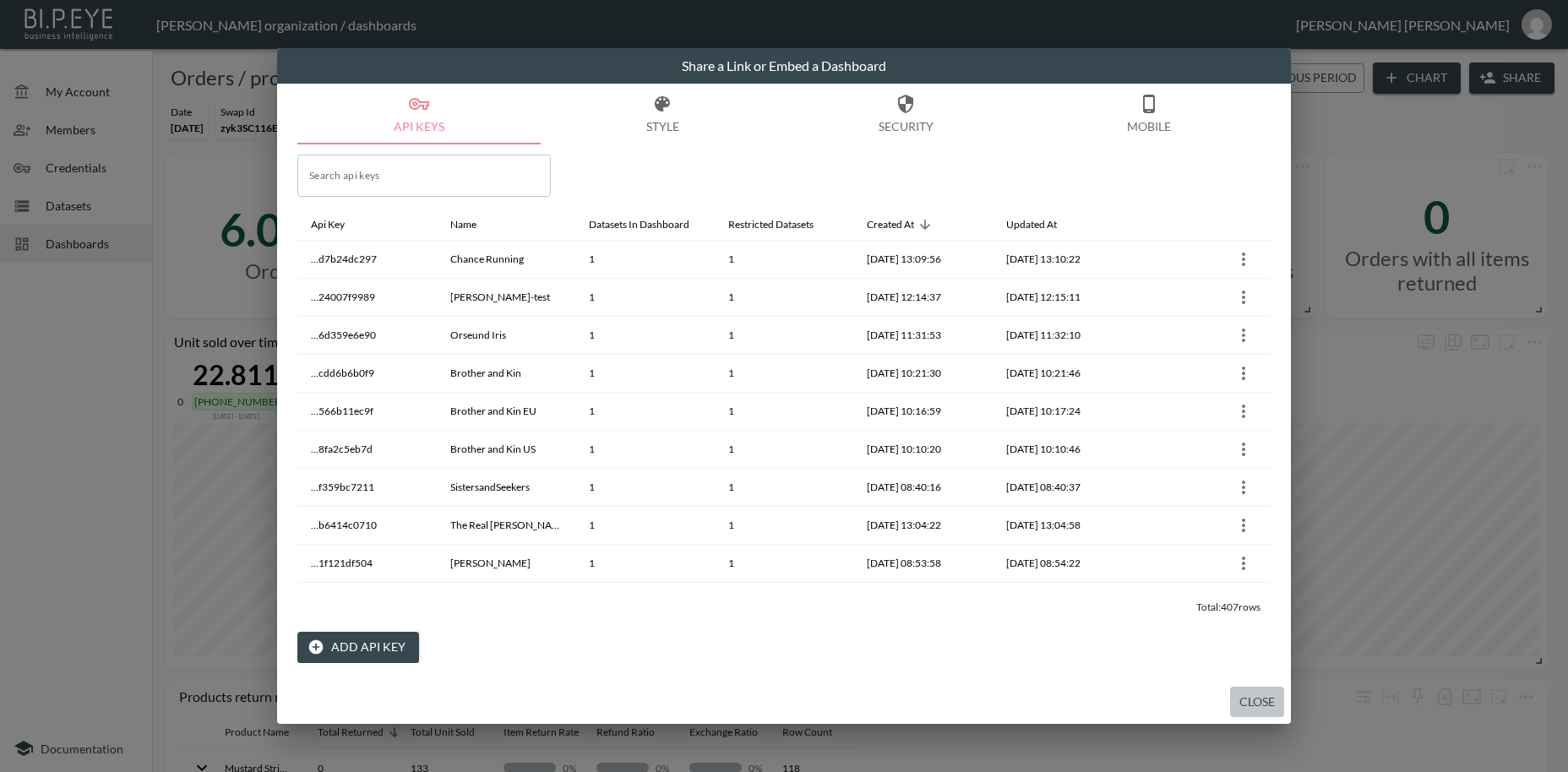
click at [1255, 703] on button "Close" at bounding box center [1257, 703] width 54 height 32
